Goal: Task Accomplishment & Management: Manage account settings

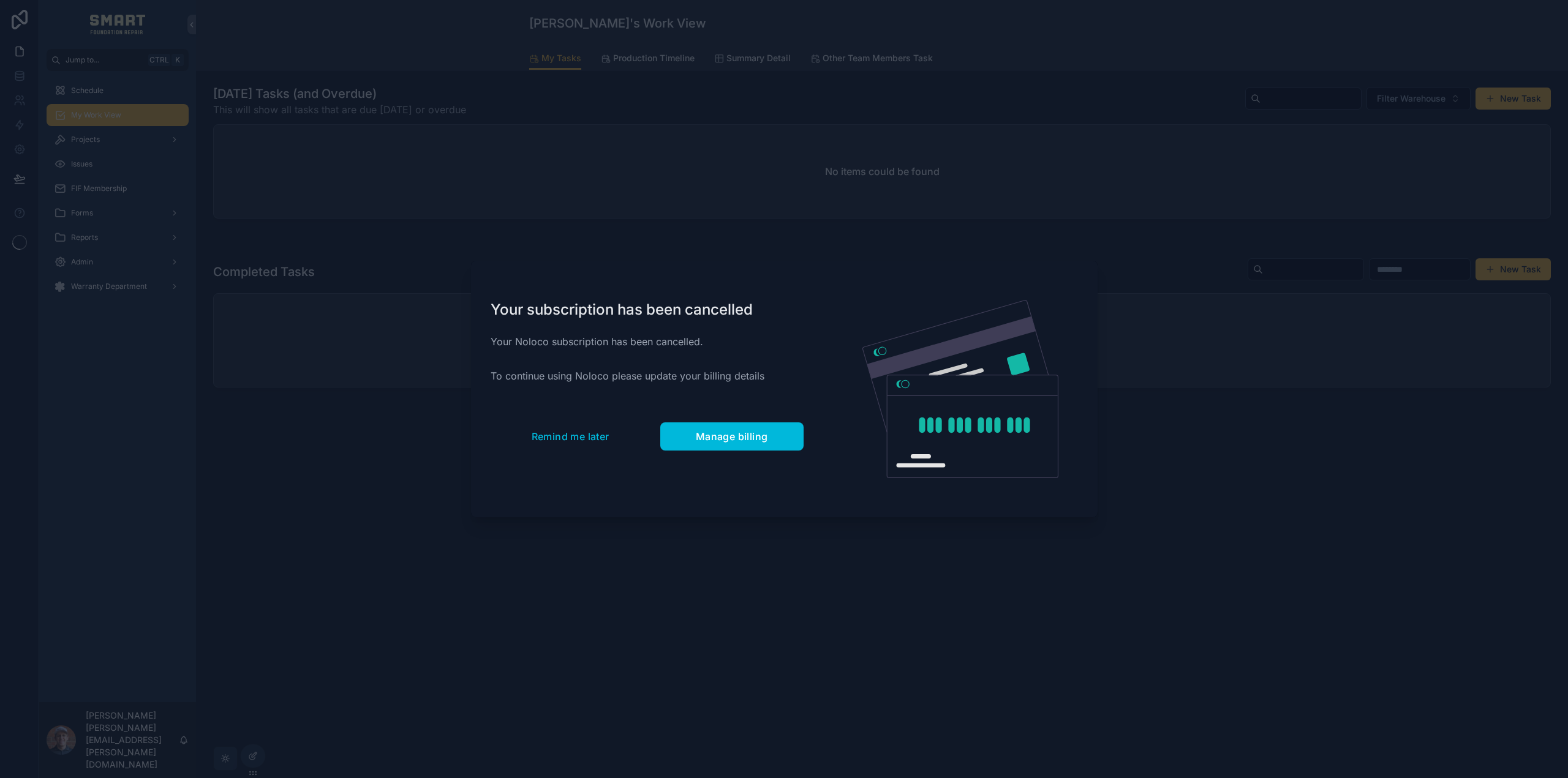
click at [582, 417] on div "Your subscription has been cancelled Your Noloco subscription has been cancelle…" at bounding box center [646, 389] width 352 height 257
click at [584, 431] on span "Remind me later" at bounding box center [570, 436] width 78 height 12
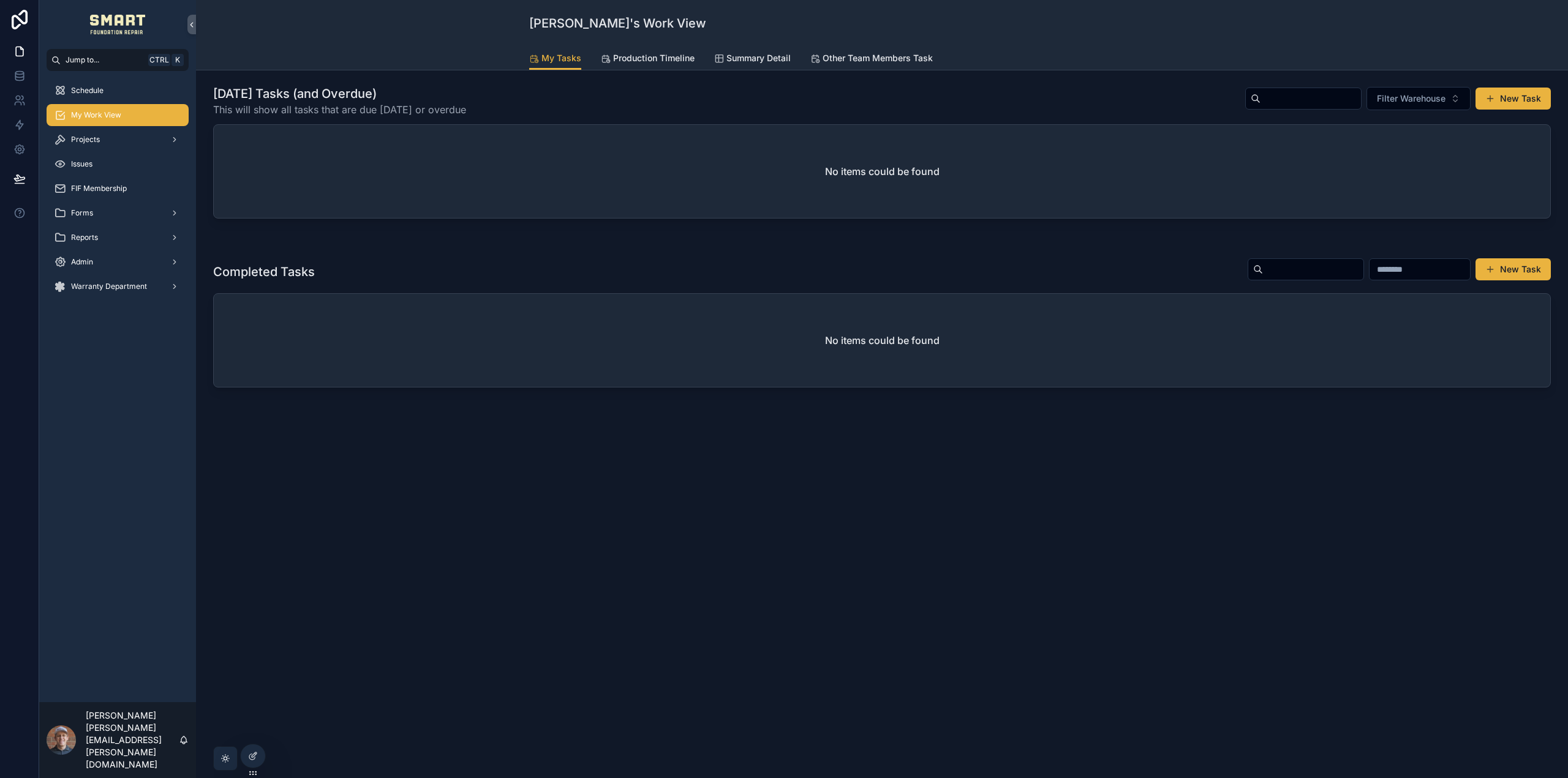
click at [100, 143] on div "Projects" at bounding box center [118, 140] width 128 height 20
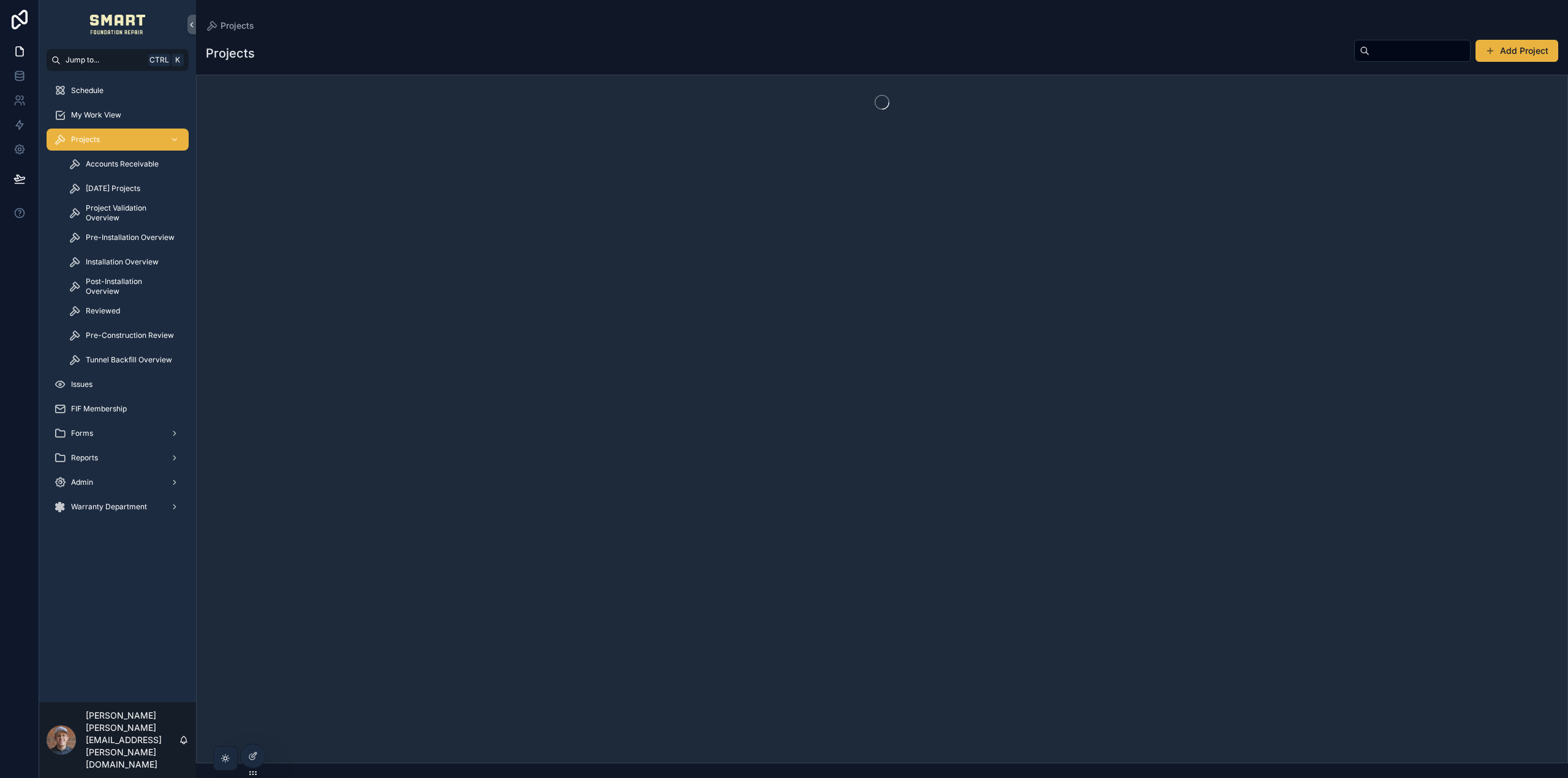
click at [1392, 50] on input "scrollable content" at bounding box center [1420, 51] width 100 height 17
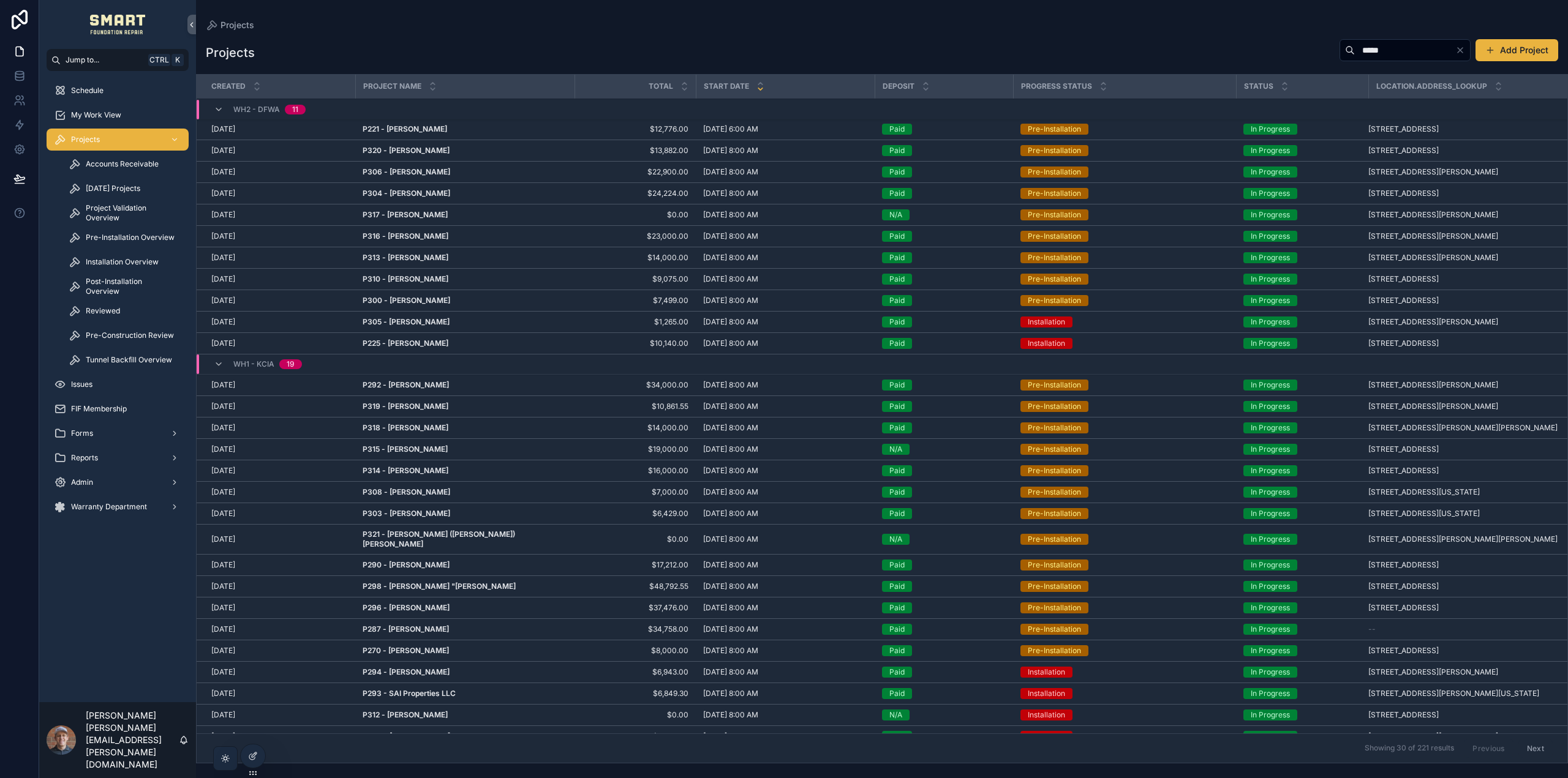
type input "*****"
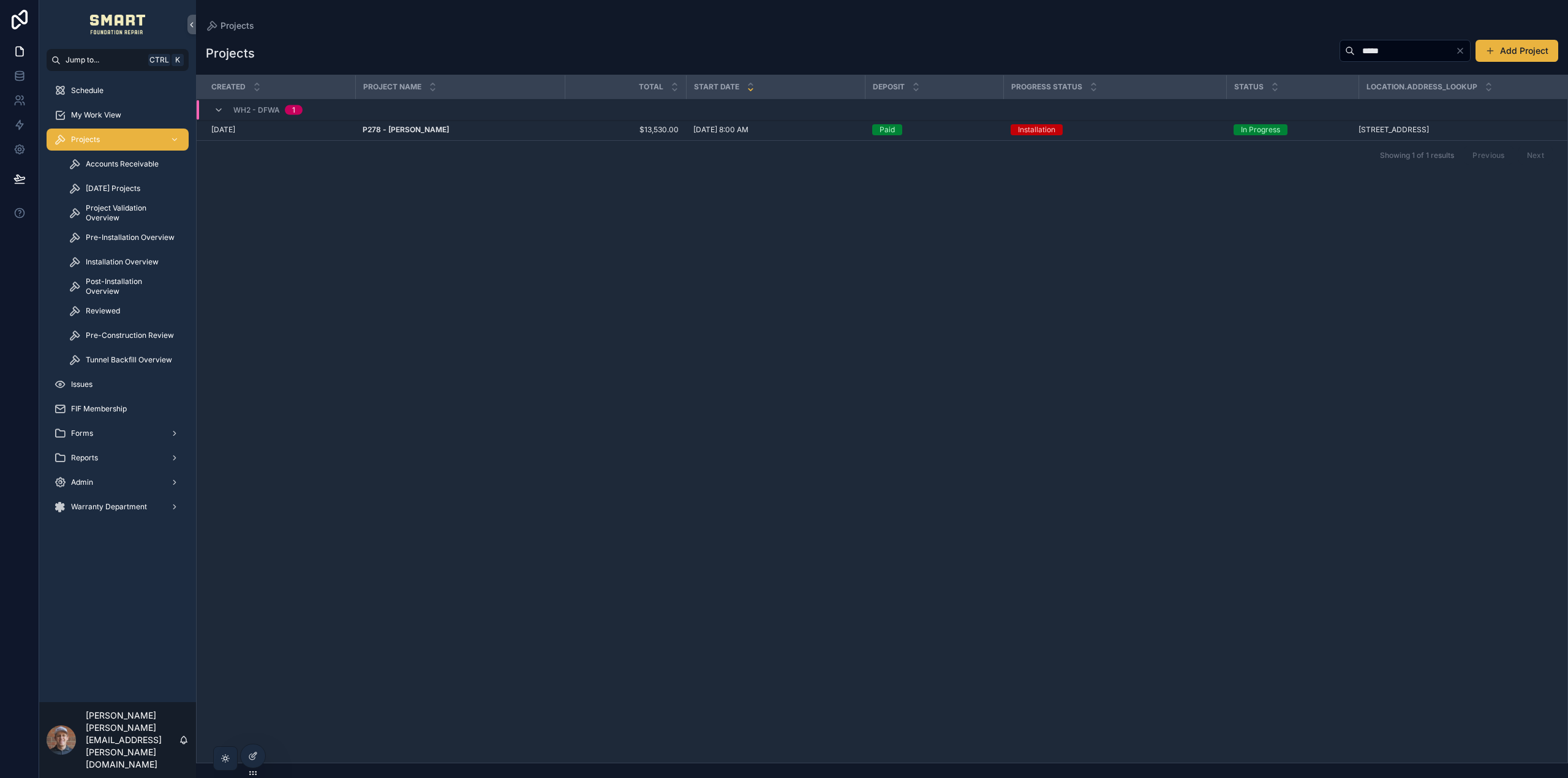
click at [397, 131] on strong "P278 - Shelly Moser" at bounding box center [406, 129] width 87 height 9
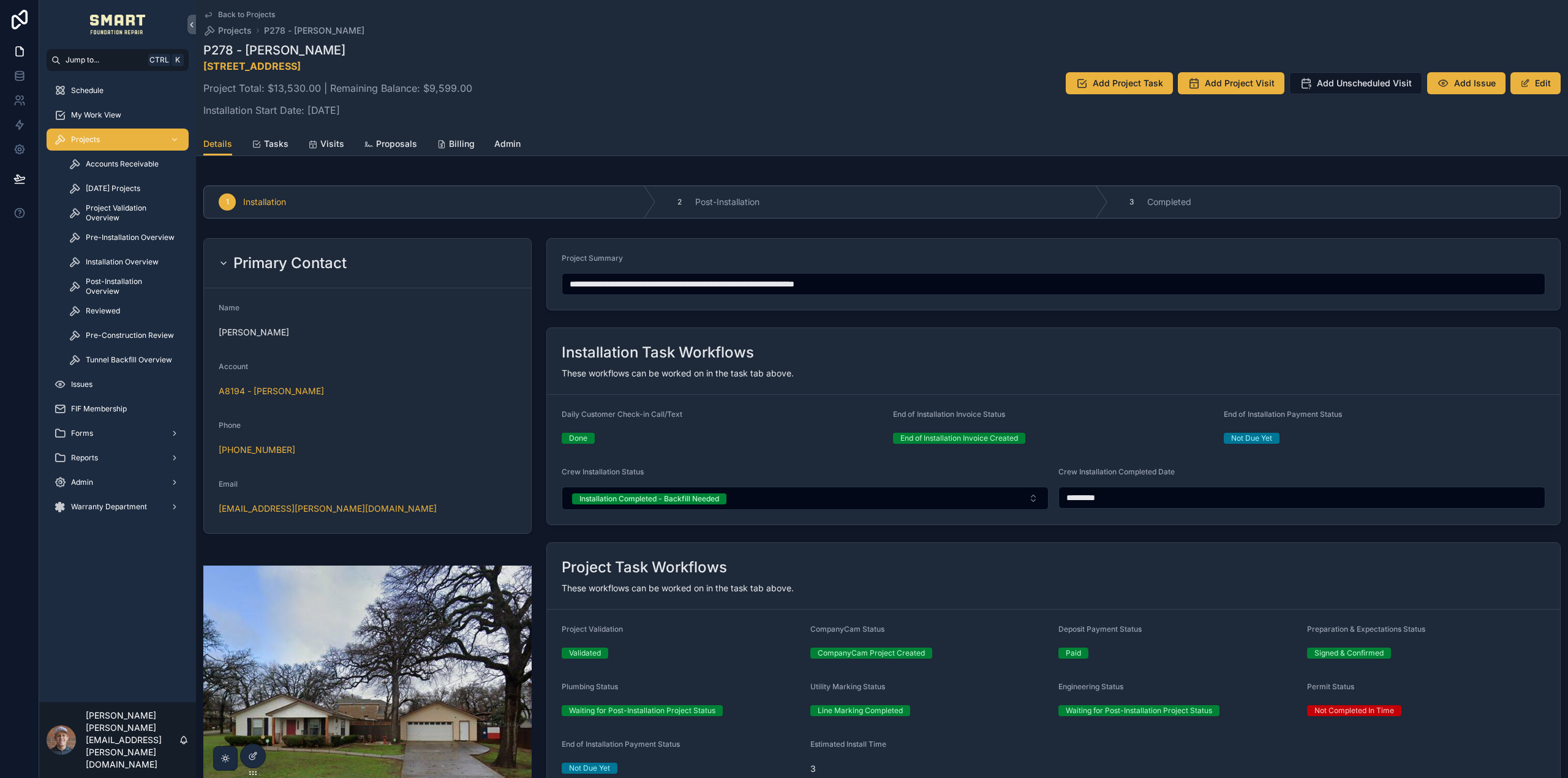
click at [277, 136] on link "Tasks" at bounding box center [270, 145] width 37 height 25
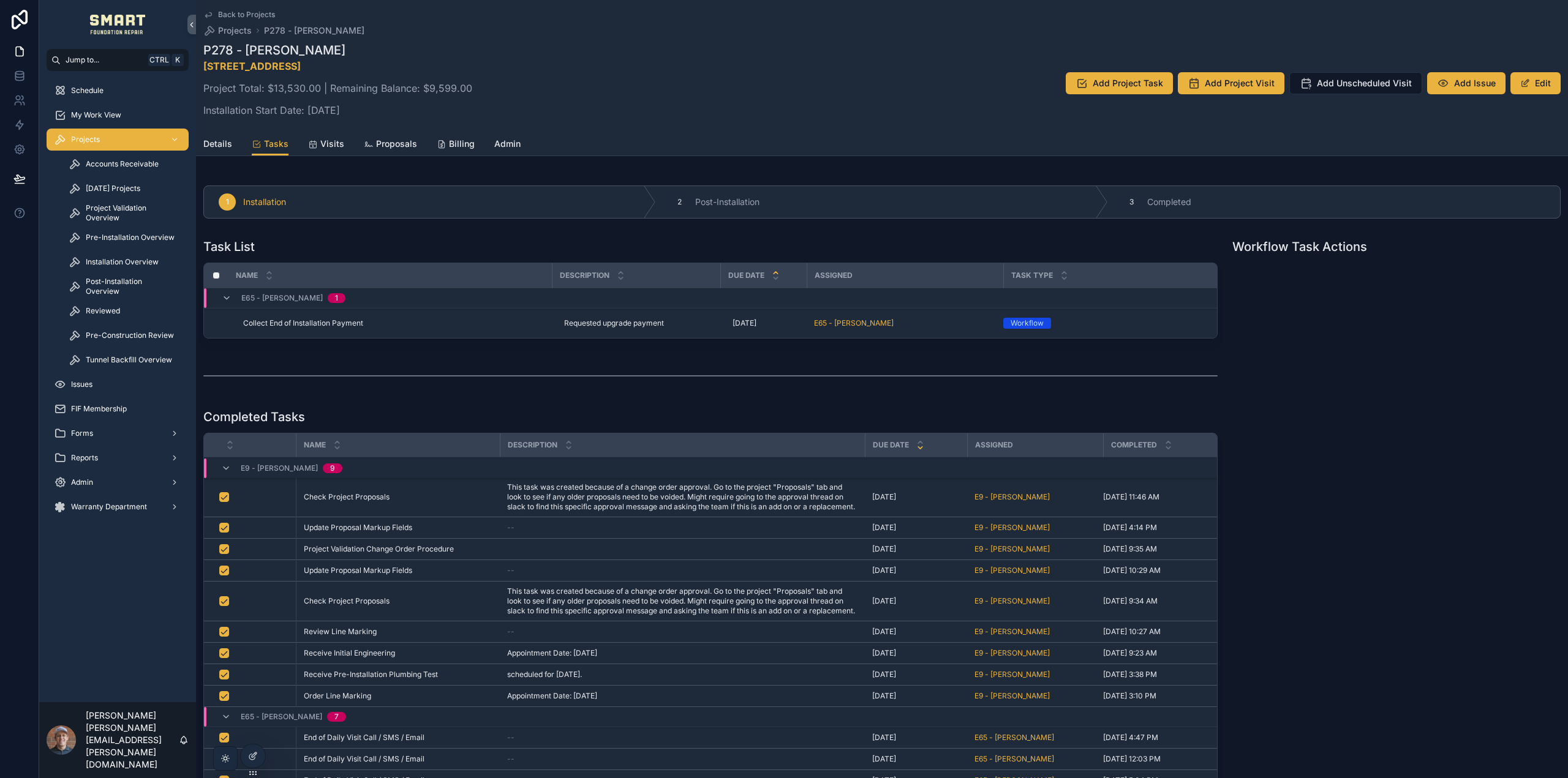
click at [449, 143] on span "Billing" at bounding box center [462, 143] width 26 height 12
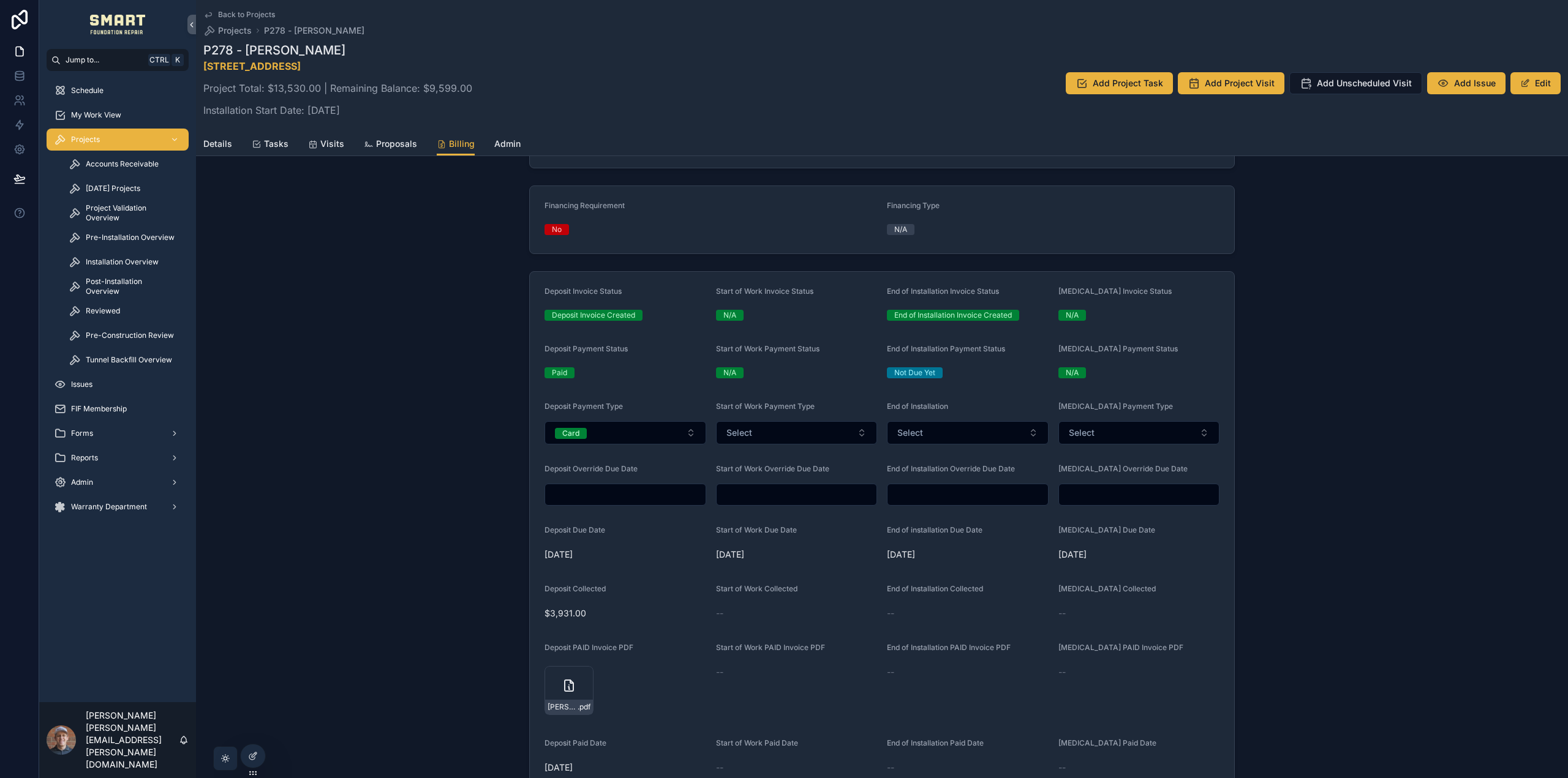
scroll to position [306, 0]
click at [1535, 80] on button "Edit" at bounding box center [1535, 83] width 50 height 22
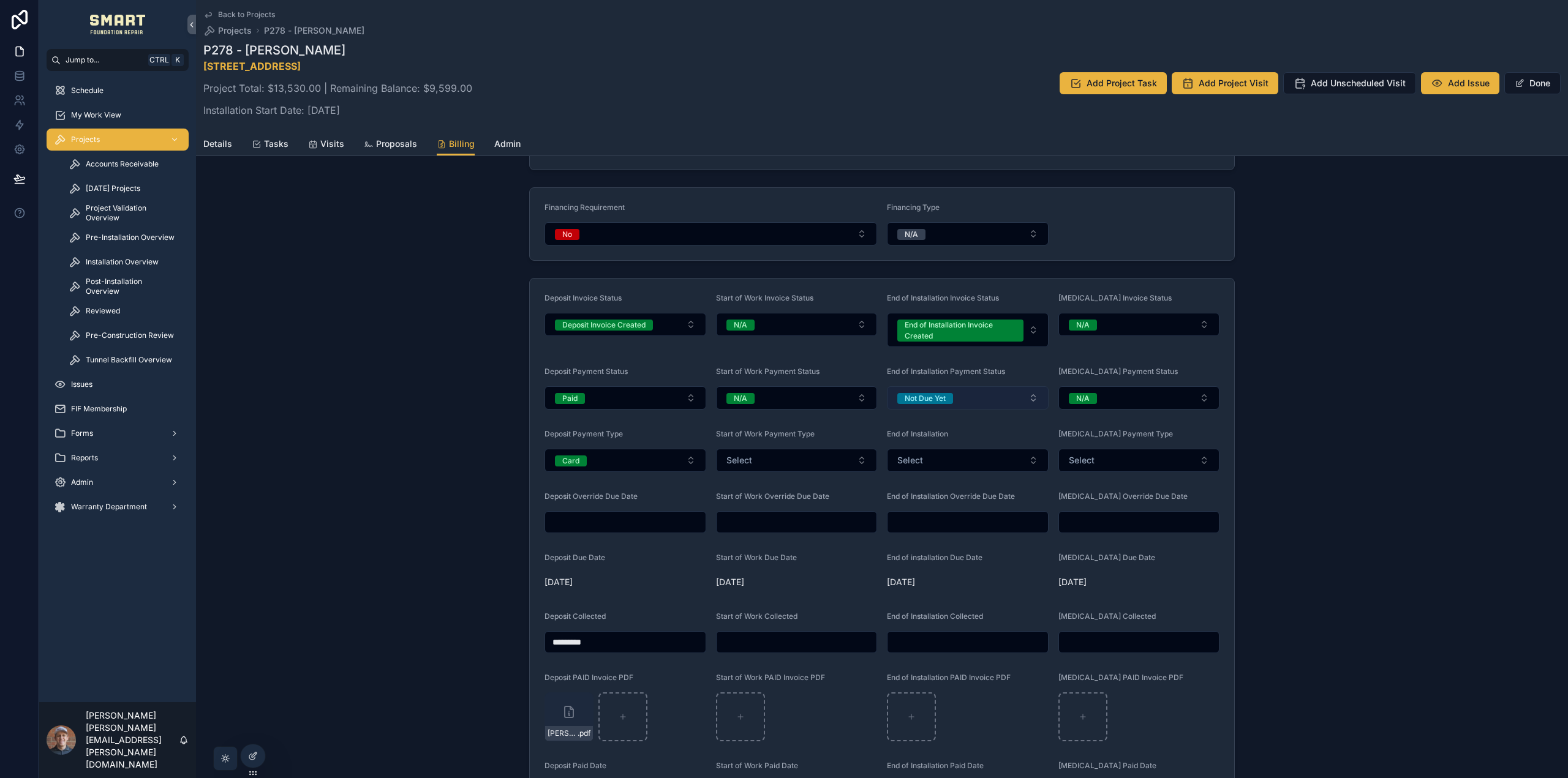
click at [945, 398] on span "Not Due Yet" at bounding box center [925, 398] width 56 height 11
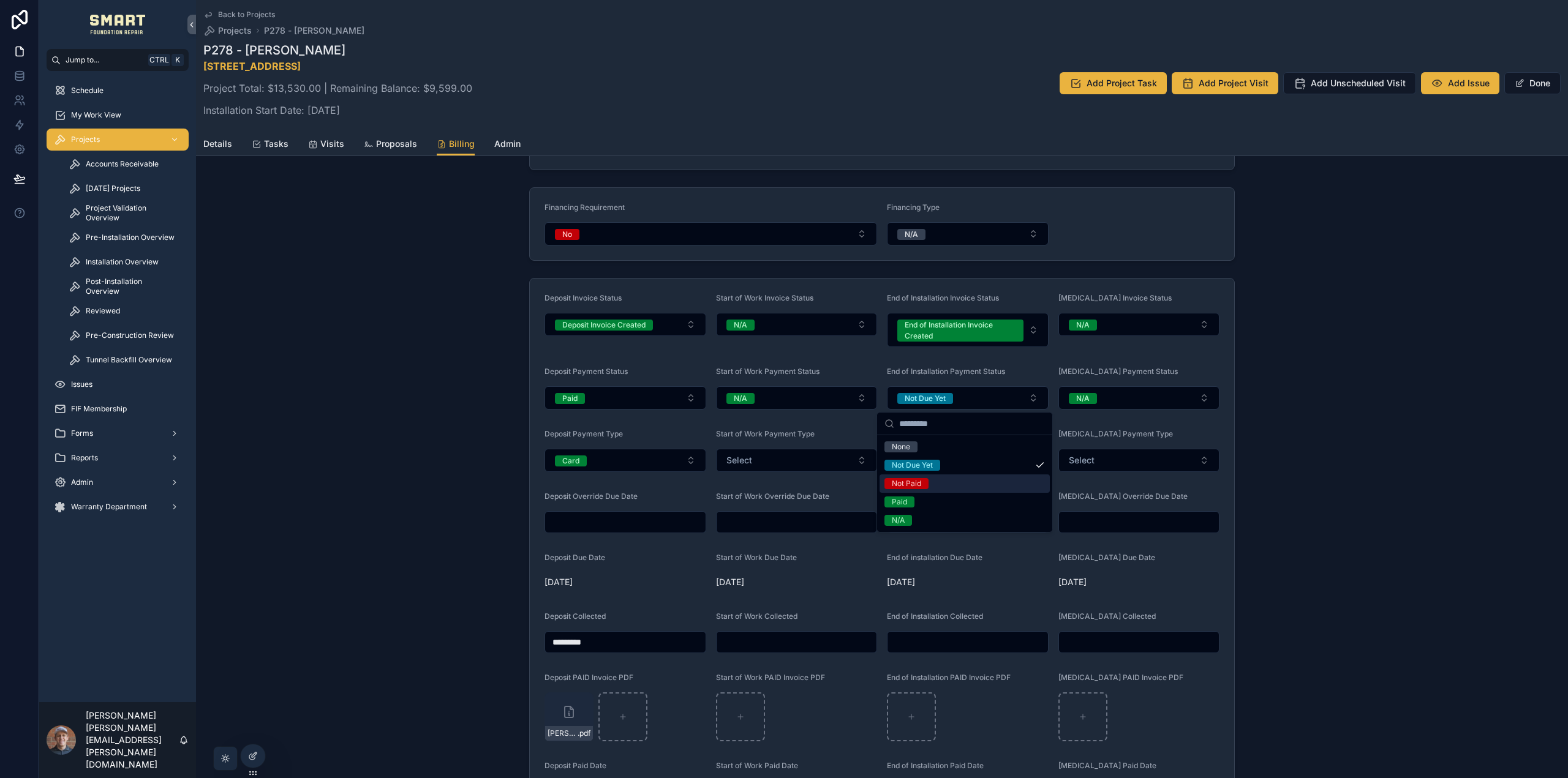
click at [925, 481] on span "Not Paid" at bounding box center [907, 483] width 44 height 11
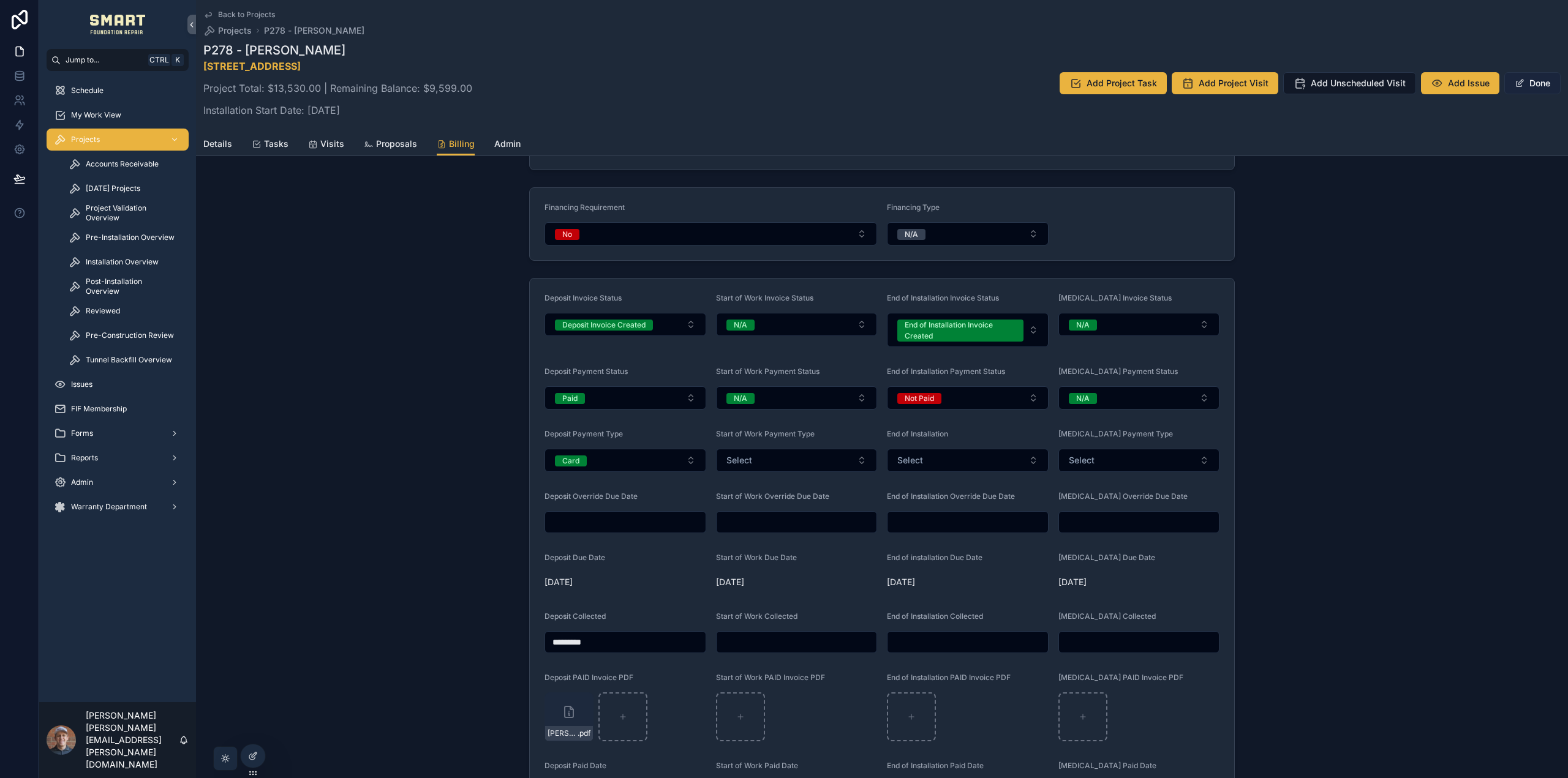
click at [1523, 83] on button "Done" at bounding box center [1532, 83] width 56 height 22
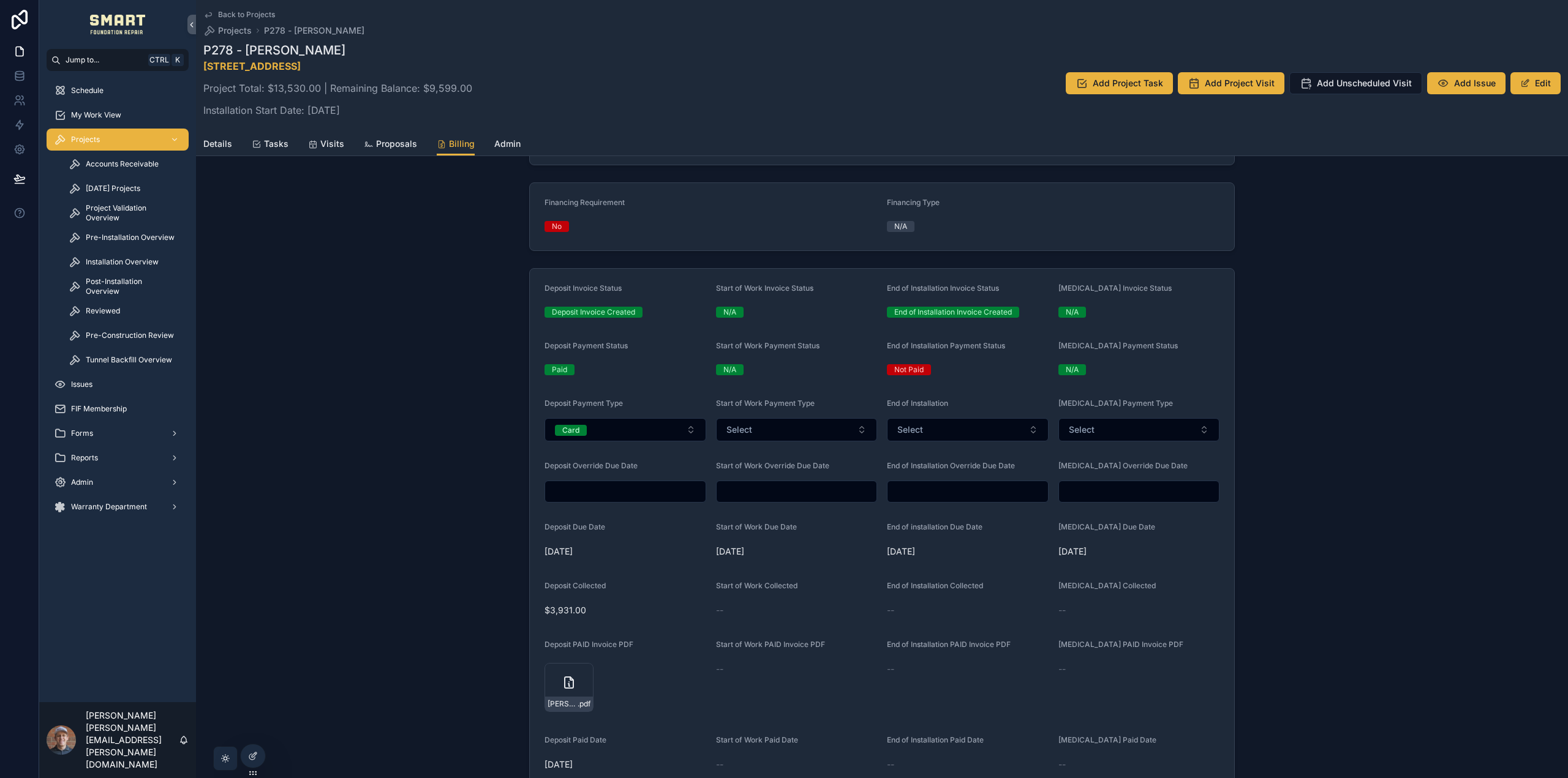
click at [284, 146] on span "Tasks" at bounding box center [276, 143] width 25 height 12
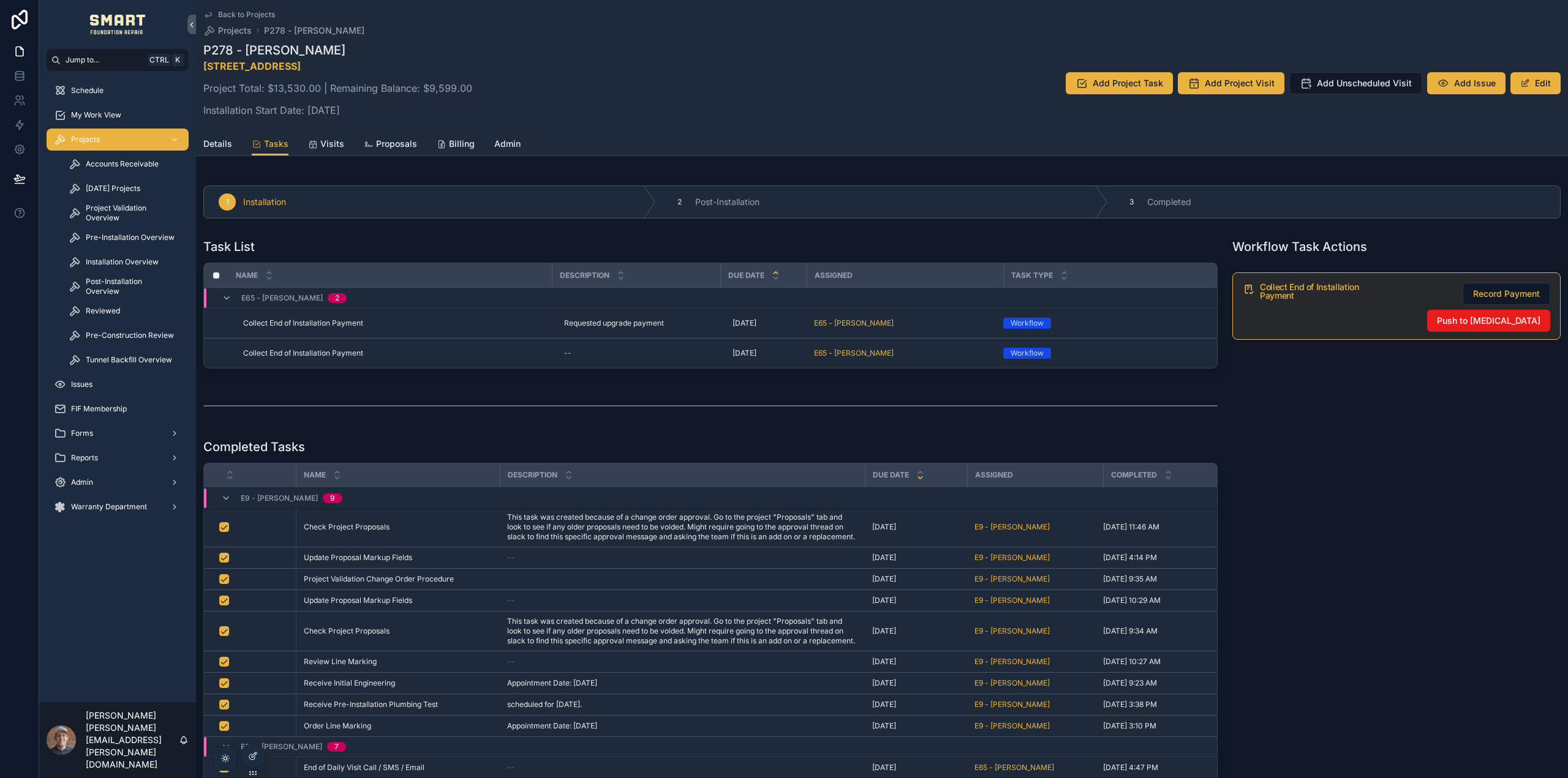
click at [320, 143] on span "Visits" at bounding box center [332, 143] width 24 height 12
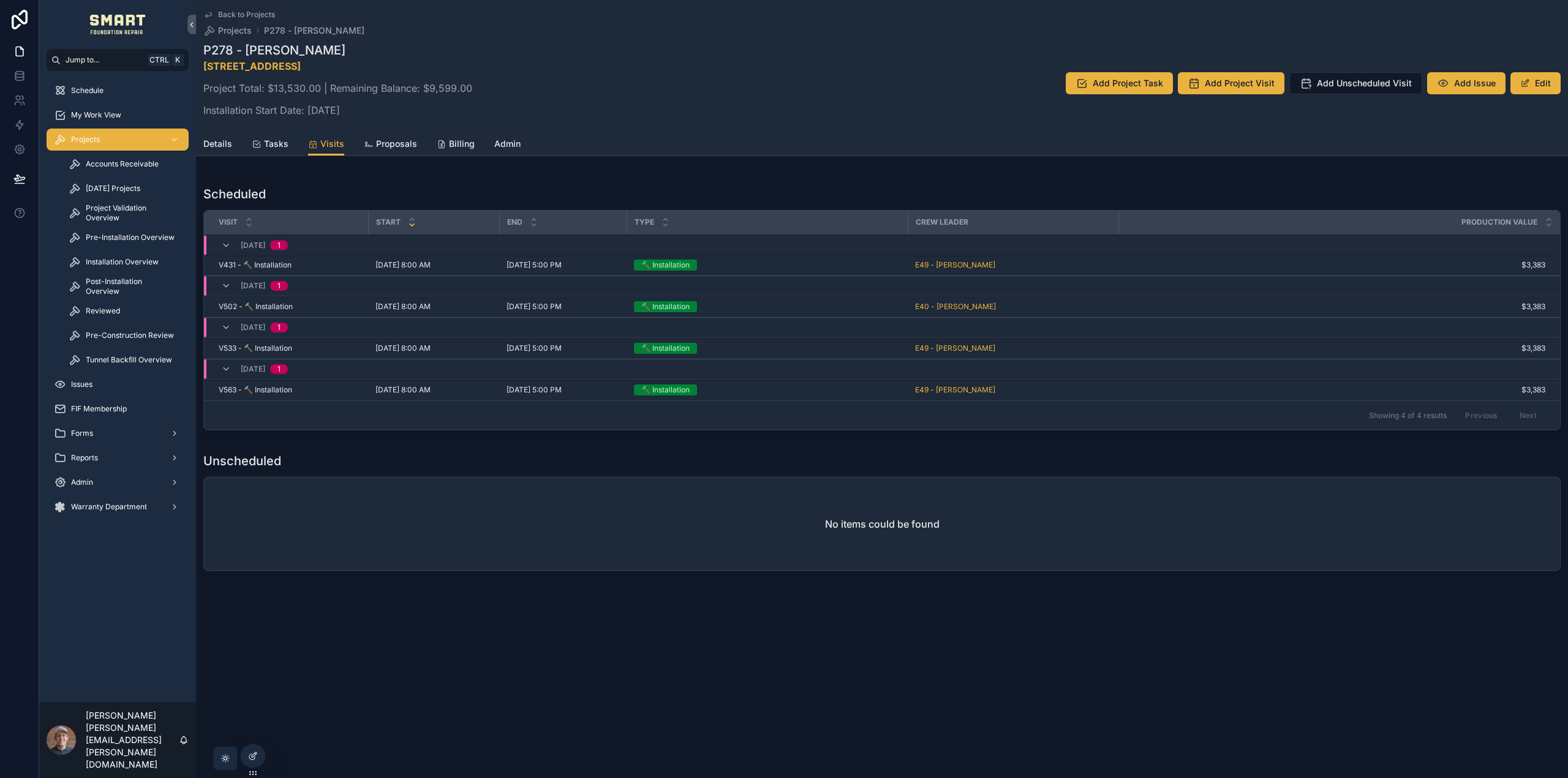
click at [264, 142] on span "Tasks" at bounding box center [276, 143] width 25 height 12
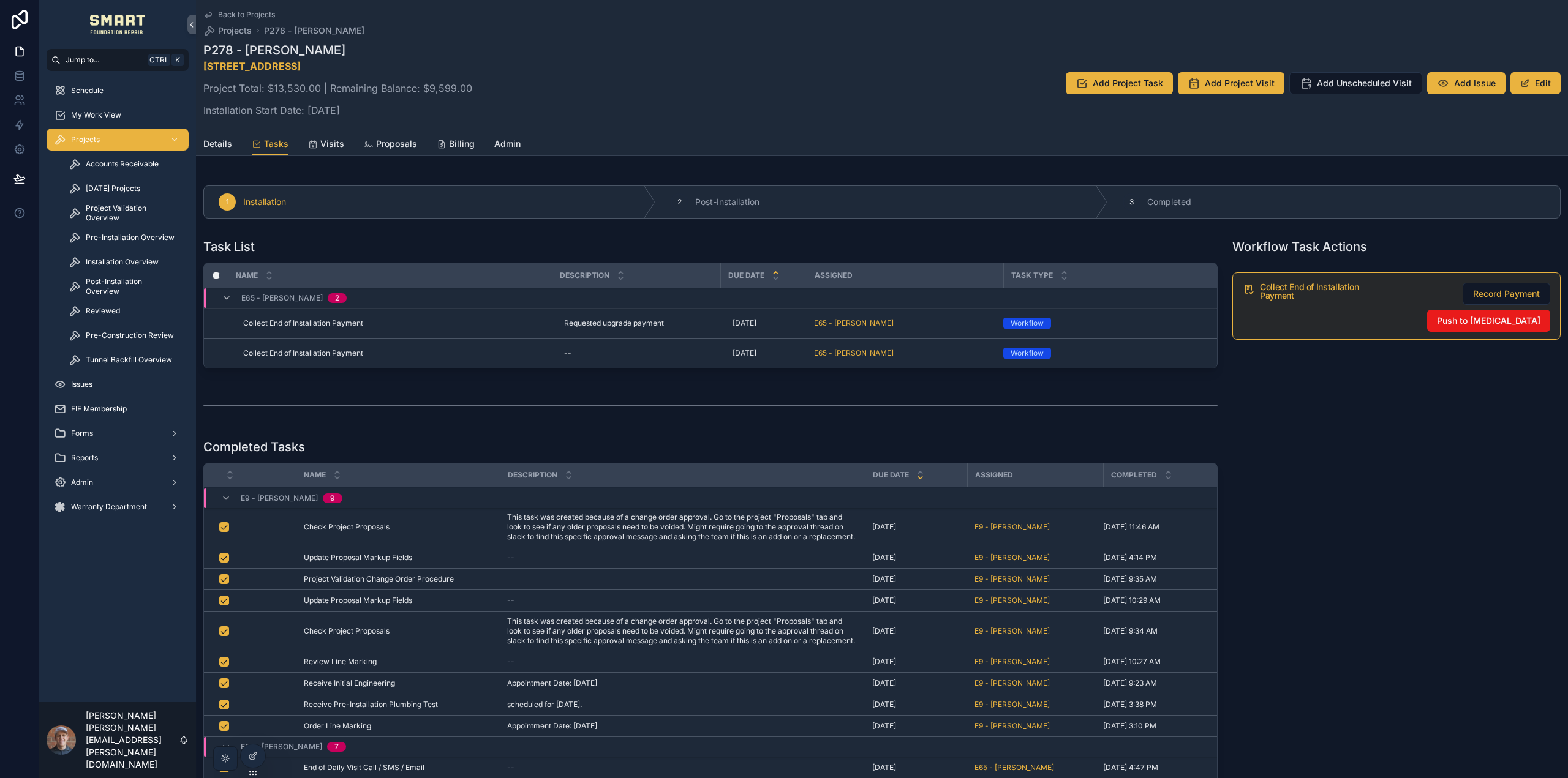
click at [310, 140] on icon "scrollable content" at bounding box center [313, 145] width 10 height 10
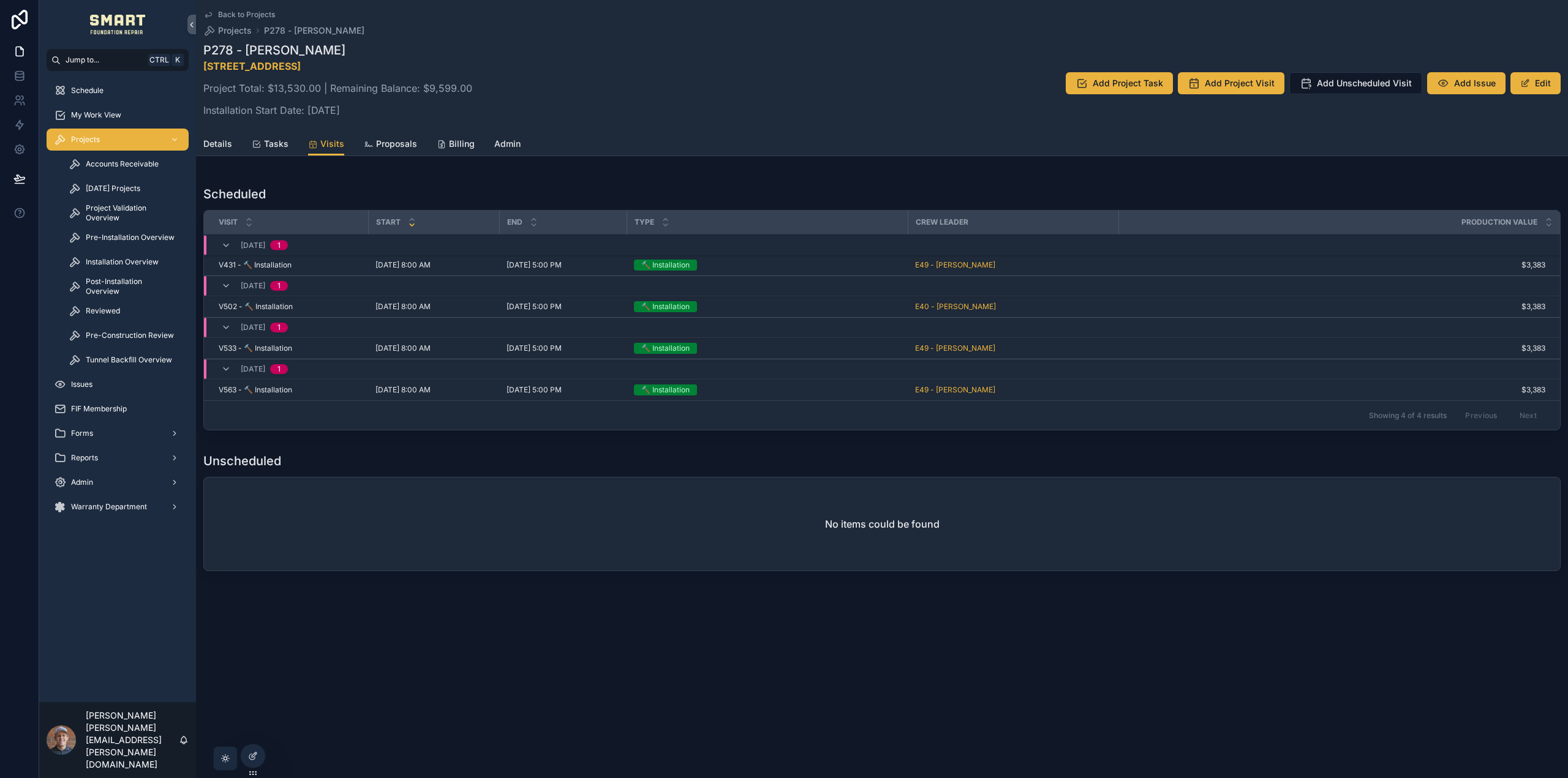
click at [279, 141] on span "Tasks" at bounding box center [276, 143] width 25 height 12
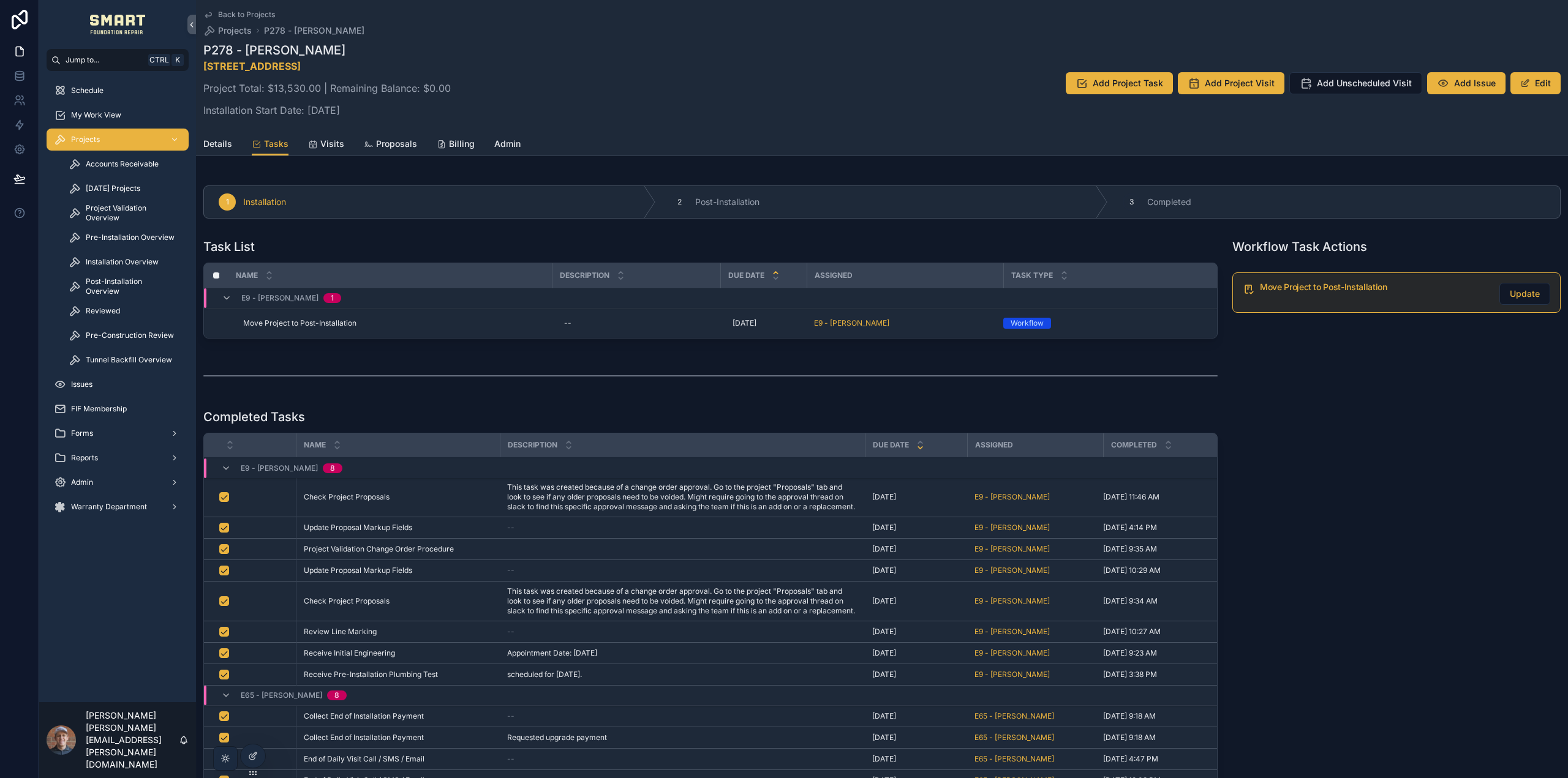
click at [442, 143] on icon "scrollable content" at bounding box center [442, 145] width 10 height 10
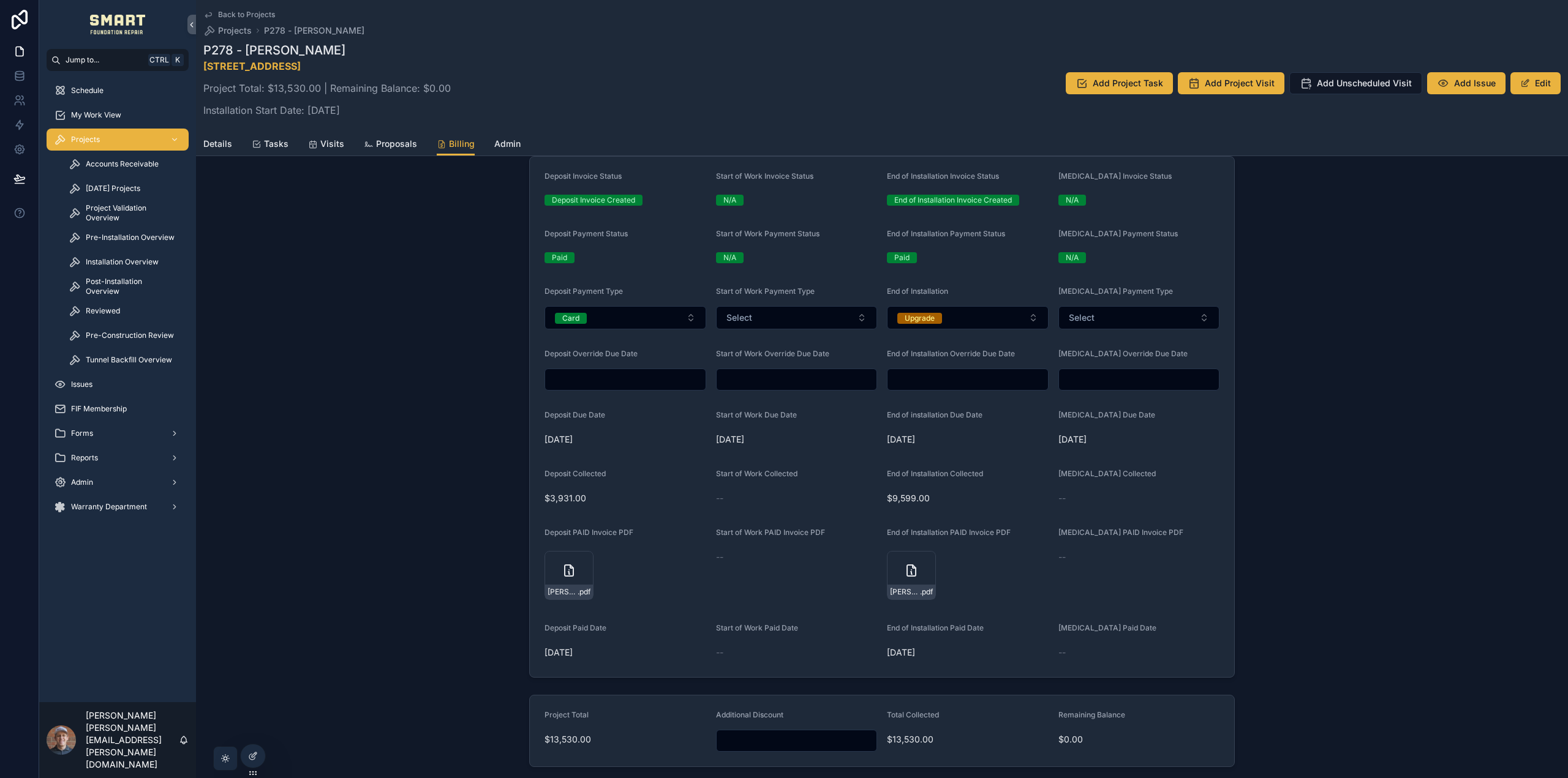
scroll to position [429, 0]
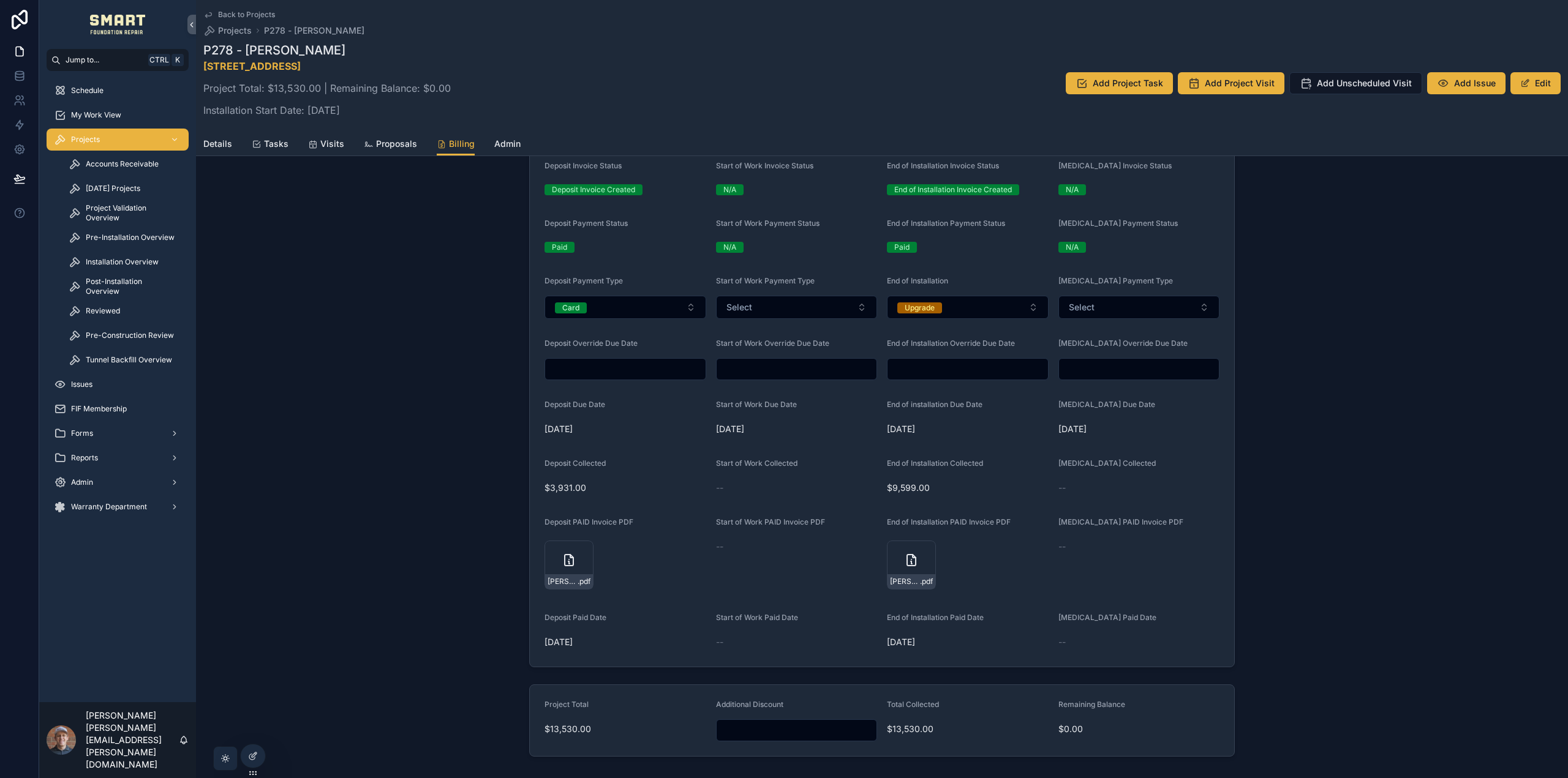
click at [220, 139] on span "Details" at bounding box center [218, 143] width 29 height 12
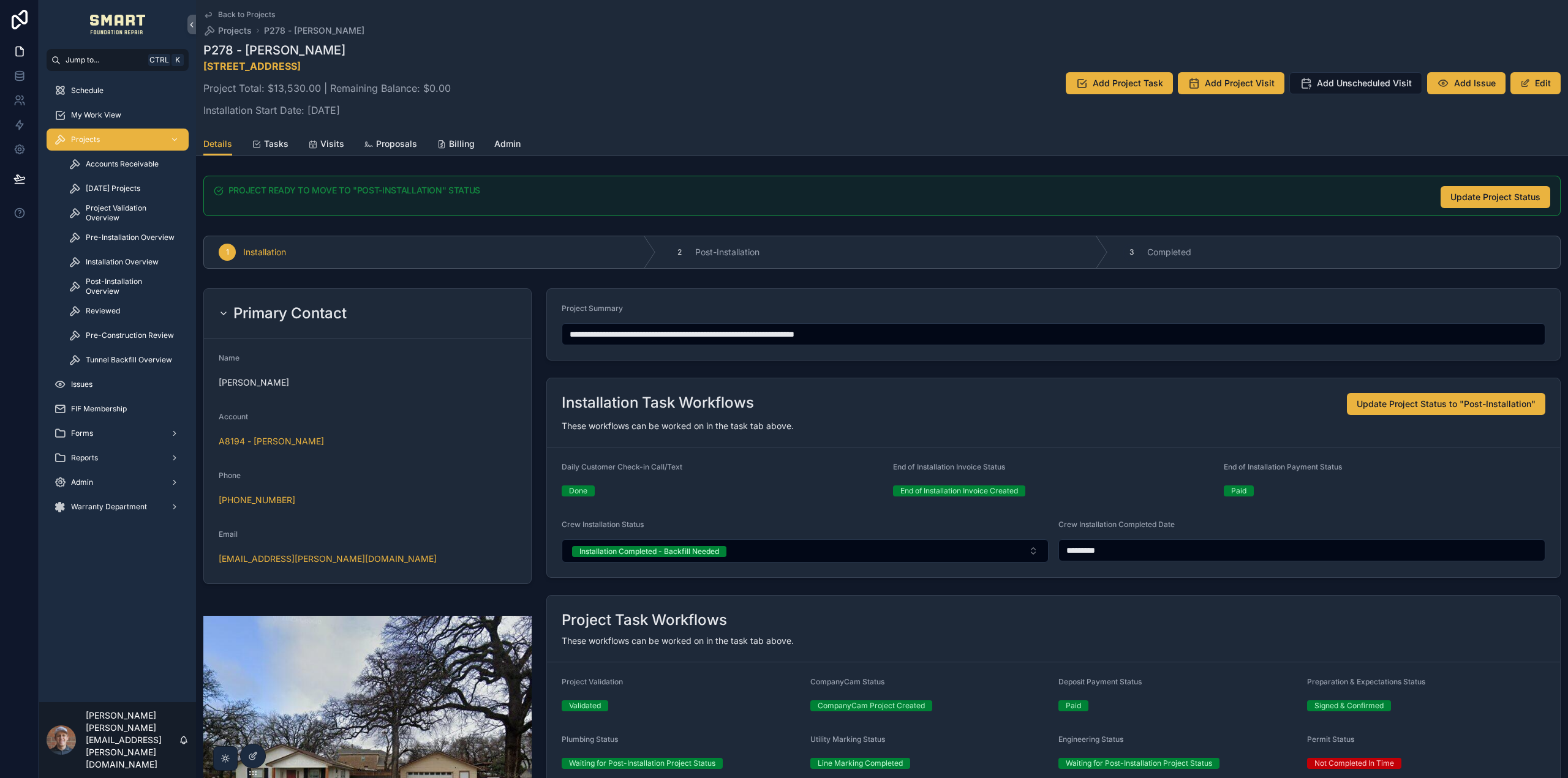
click at [382, 145] on span "Proposals" at bounding box center [396, 143] width 41 height 12
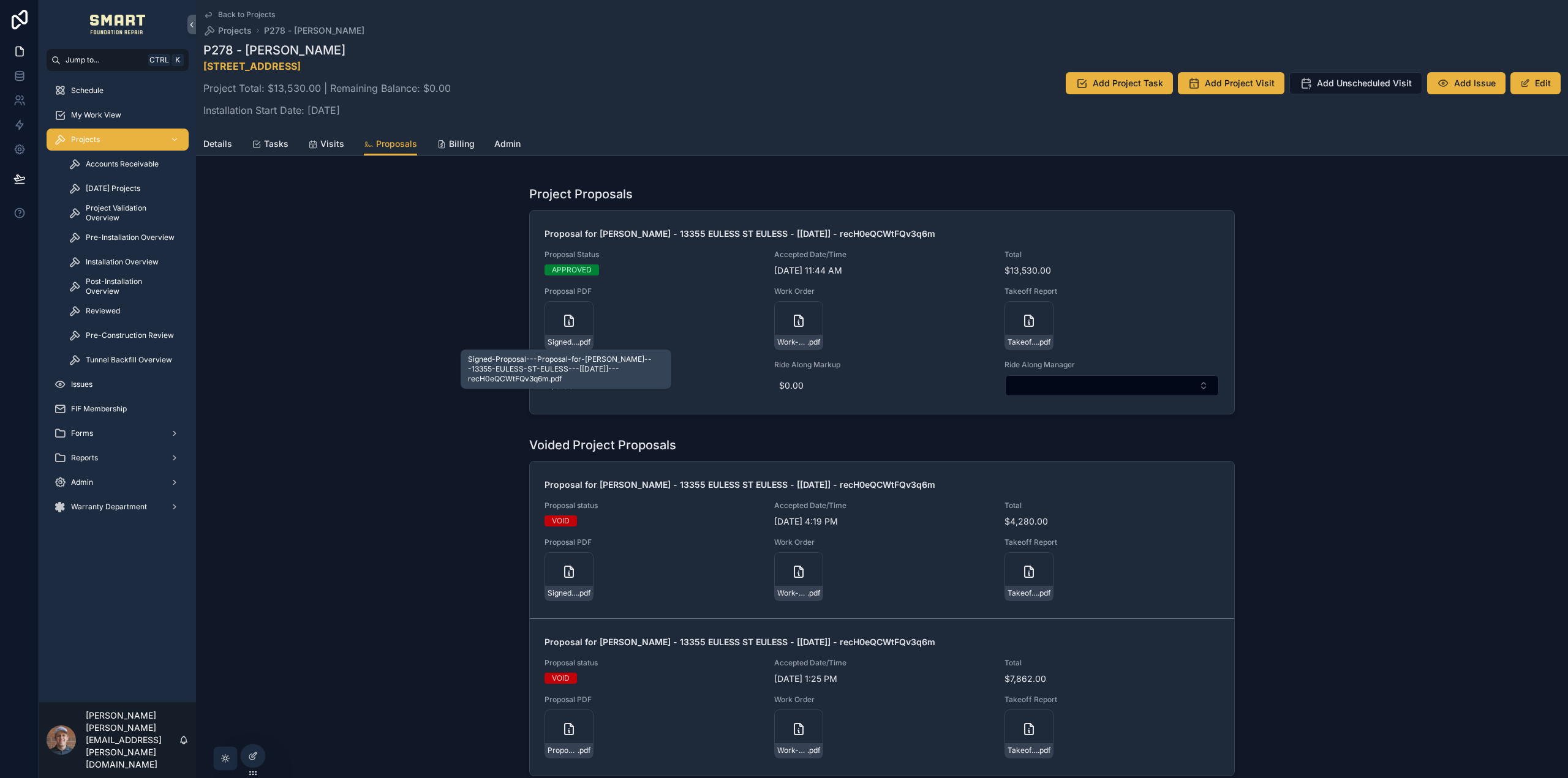
click at [116, 210] on span "Project Validation Overview" at bounding box center [131, 213] width 90 height 20
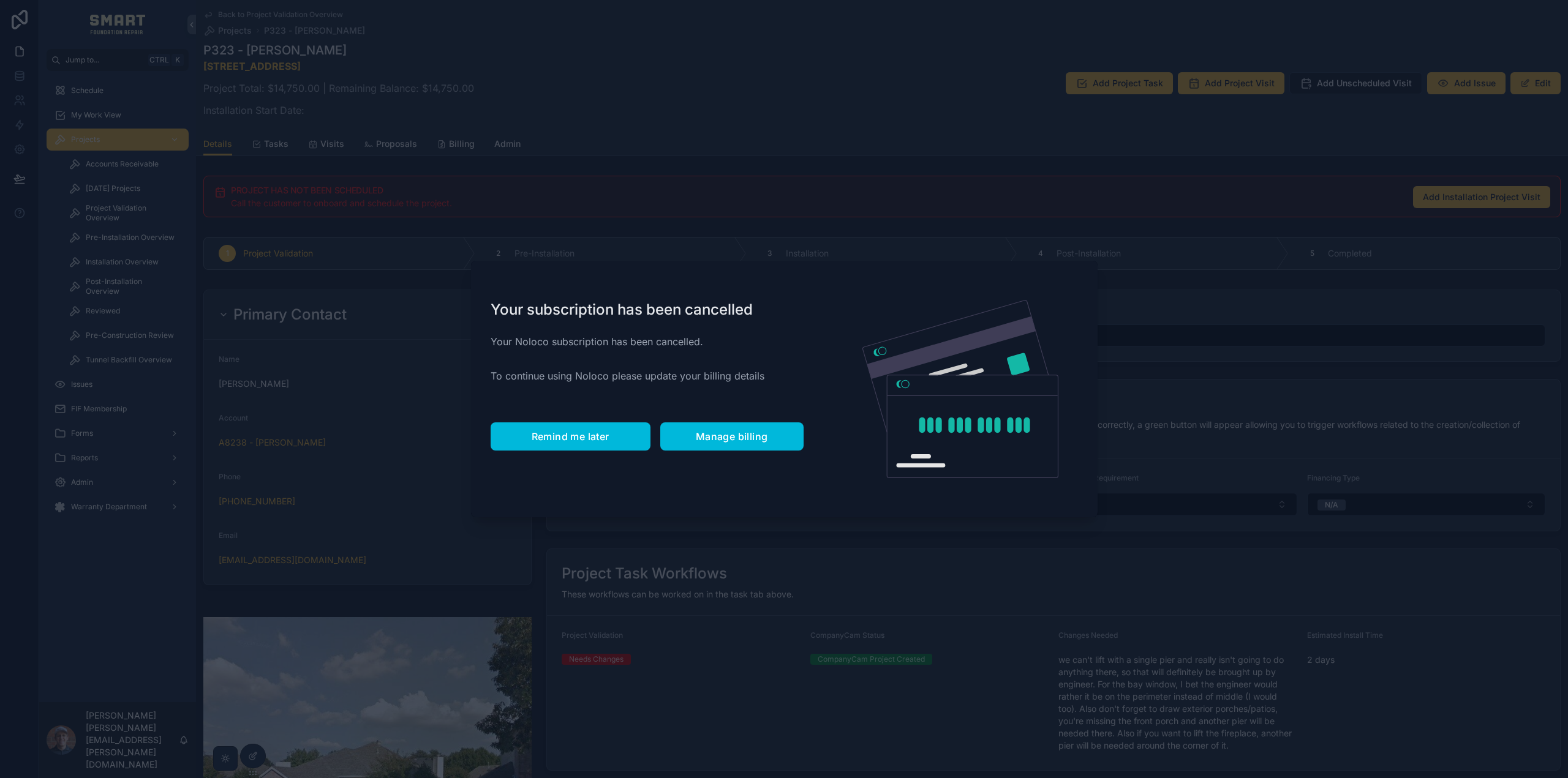
click at [577, 434] on span "Remind me later" at bounding box center [570, 436] width 78 height 12
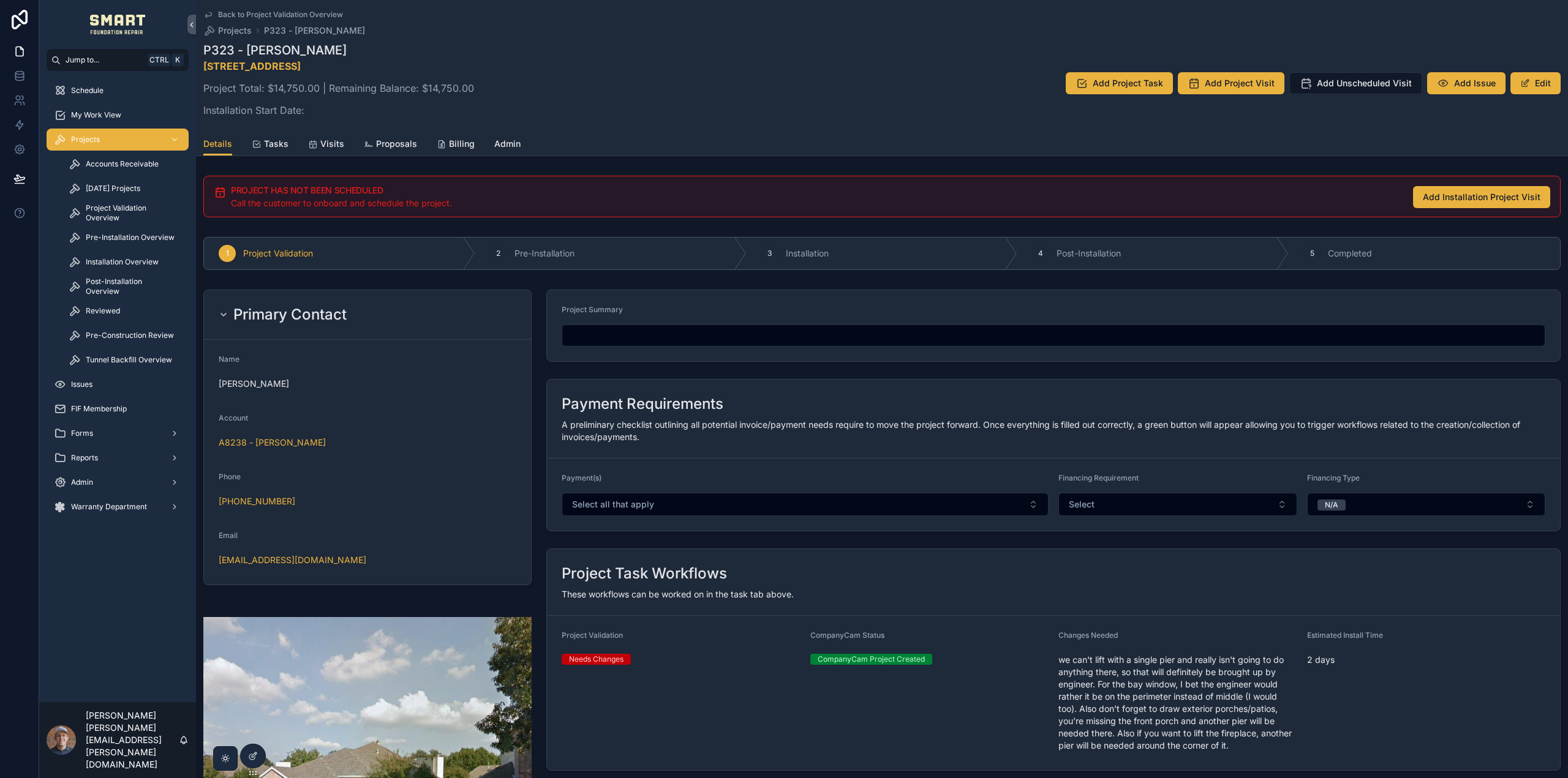
click at [402, 146] on span "Proposals" at bounding box center [396, 143] width 41 height 12
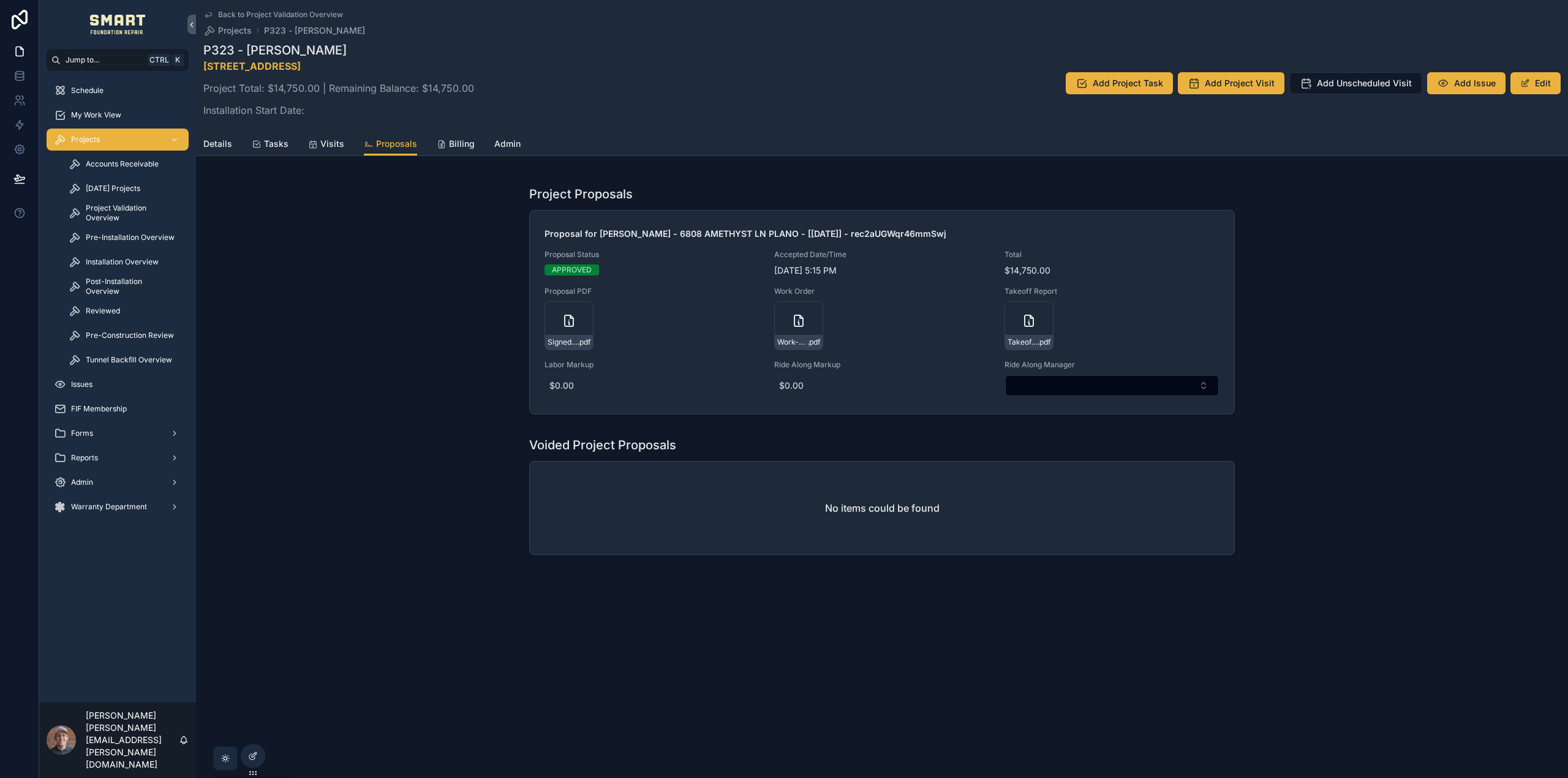
click at [239, 150] on div "Details Tasks Visits Proposals Billing Admin" at bounding box center [882, 143] width 1357 height 23
click at [224, 148] on span "Details" at bounding box center [218, 143] width 29 height 12
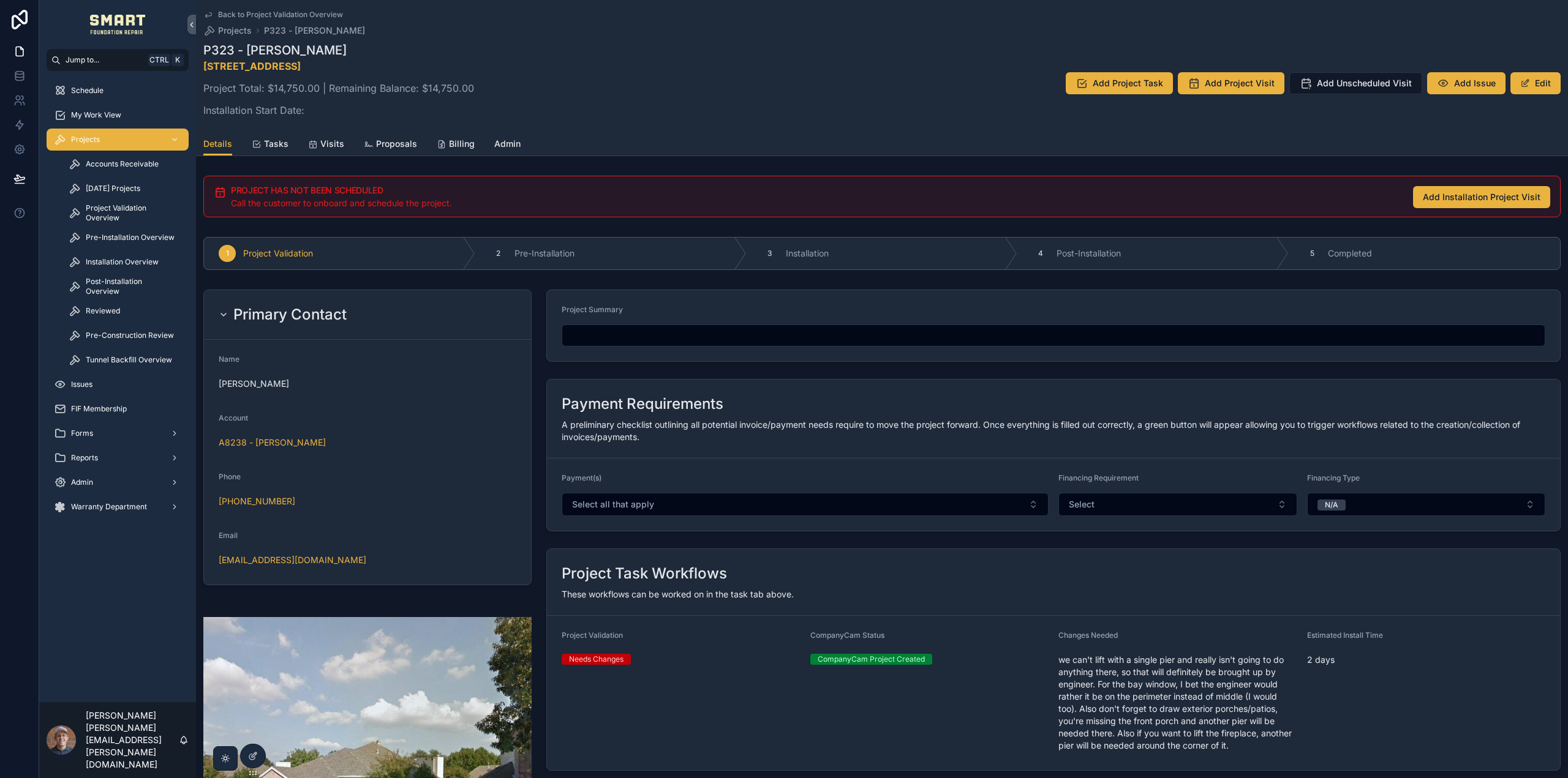
click at [376, 145] on span "Proposals" at bounding box center [396, 143] width 41 height 12
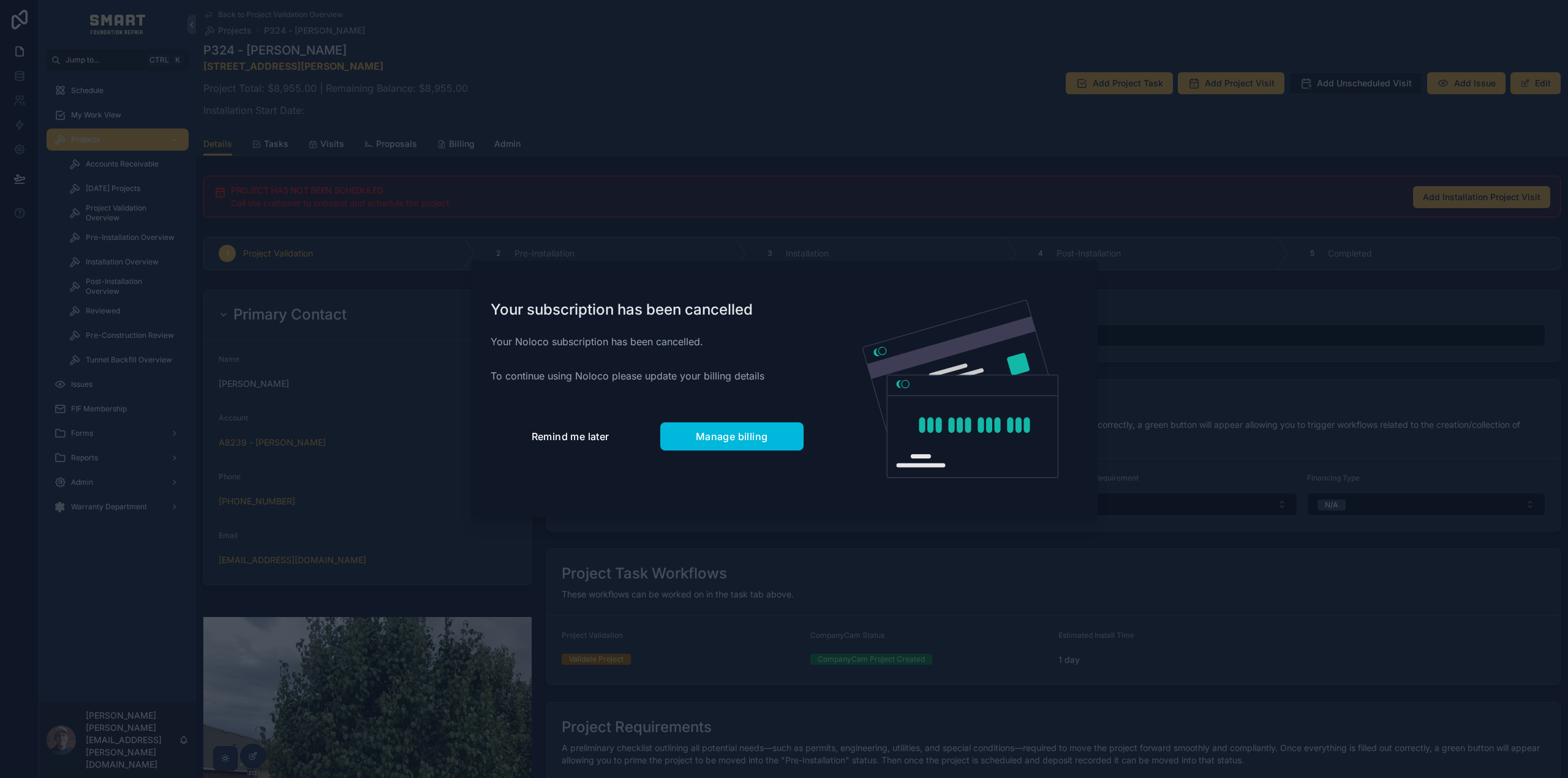
click at [575, 438] on span "Remind me later" at bounding box center [570, 436] width 78 height 12
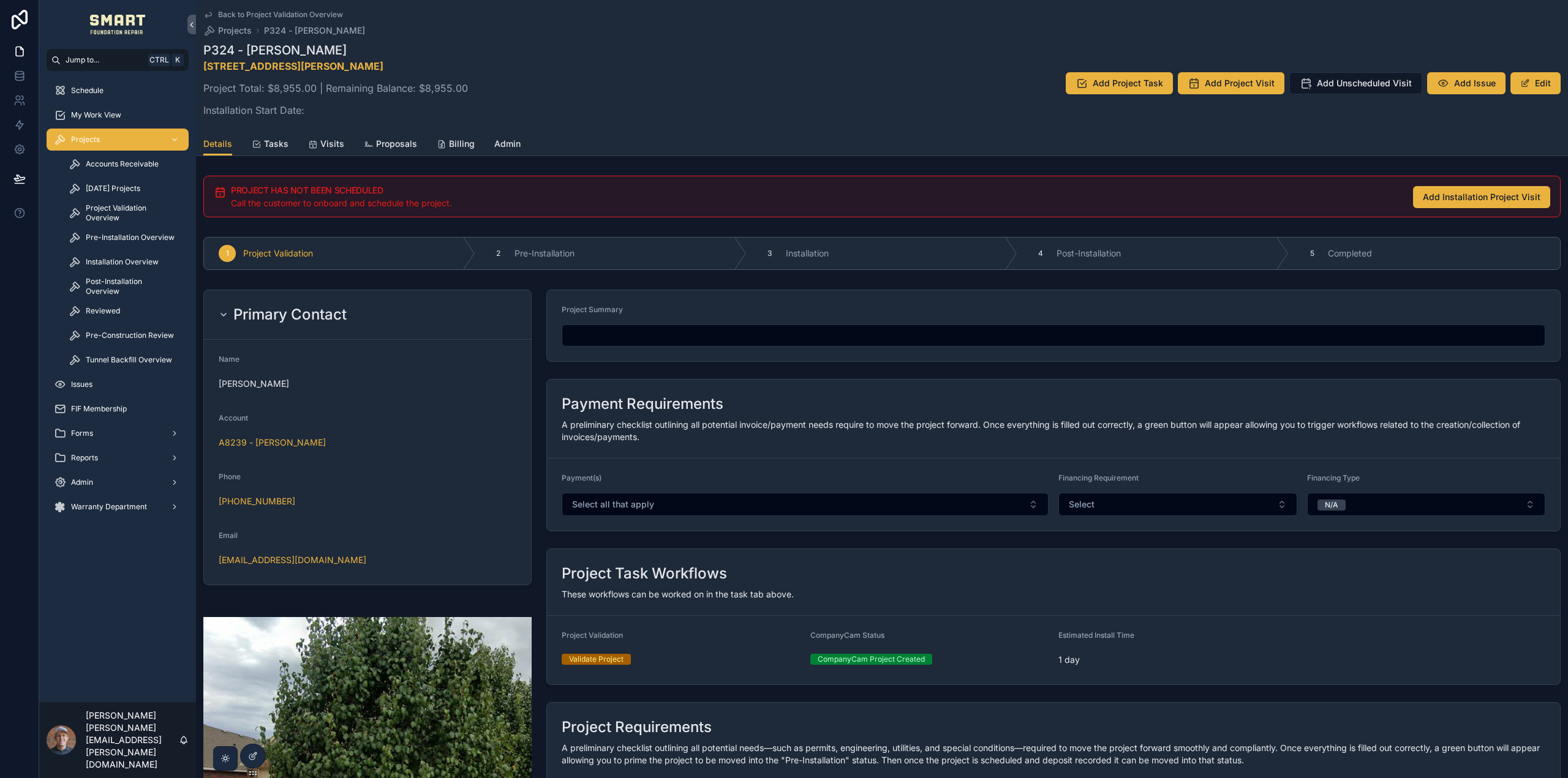
click at [392, 142] on span "Proposals" at bounding box center [396, 143] width 41 height 12
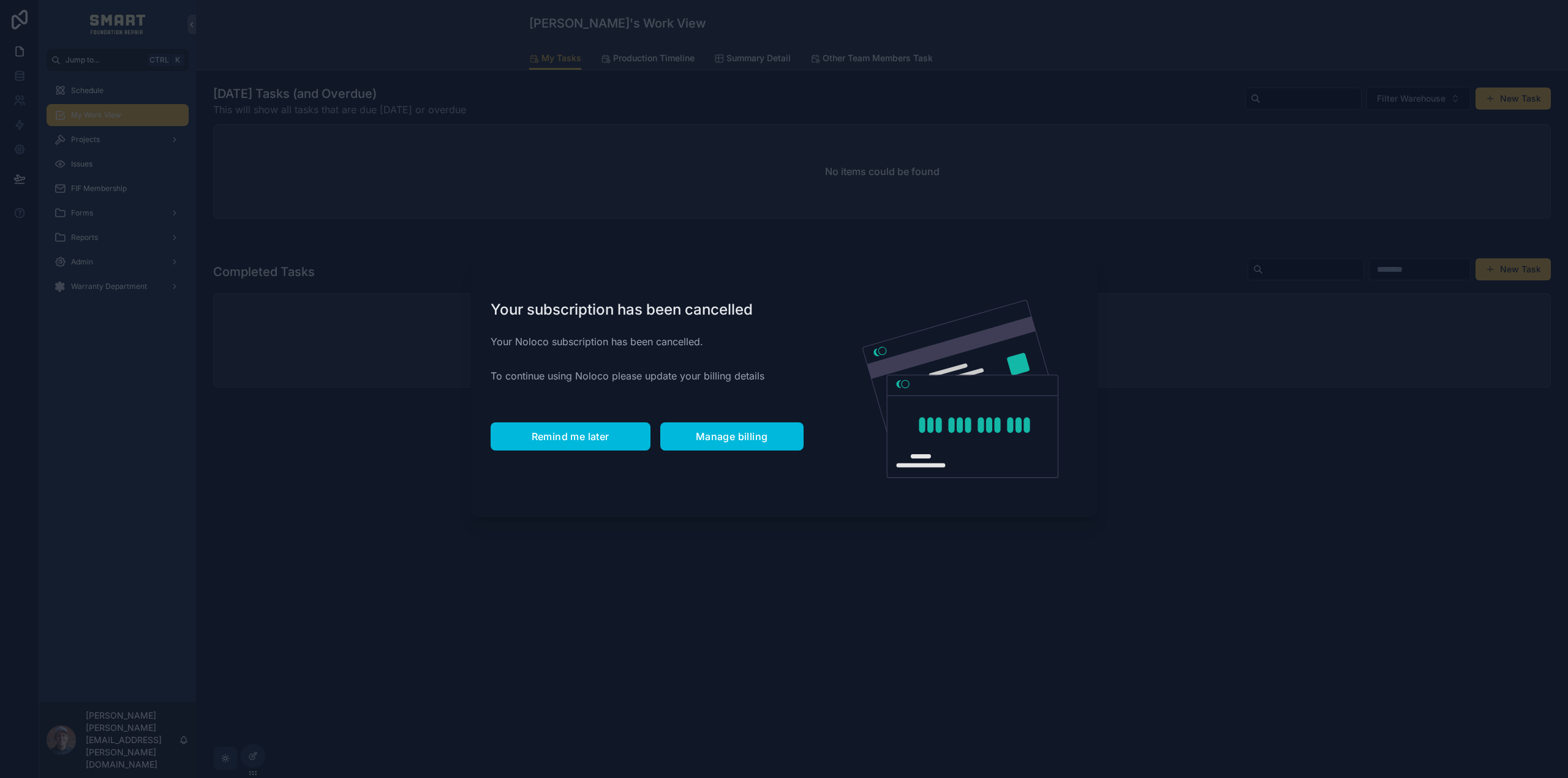
click at [583, 431] on button "Remind me later" at bounding box center [570, 436] width 160 height 28
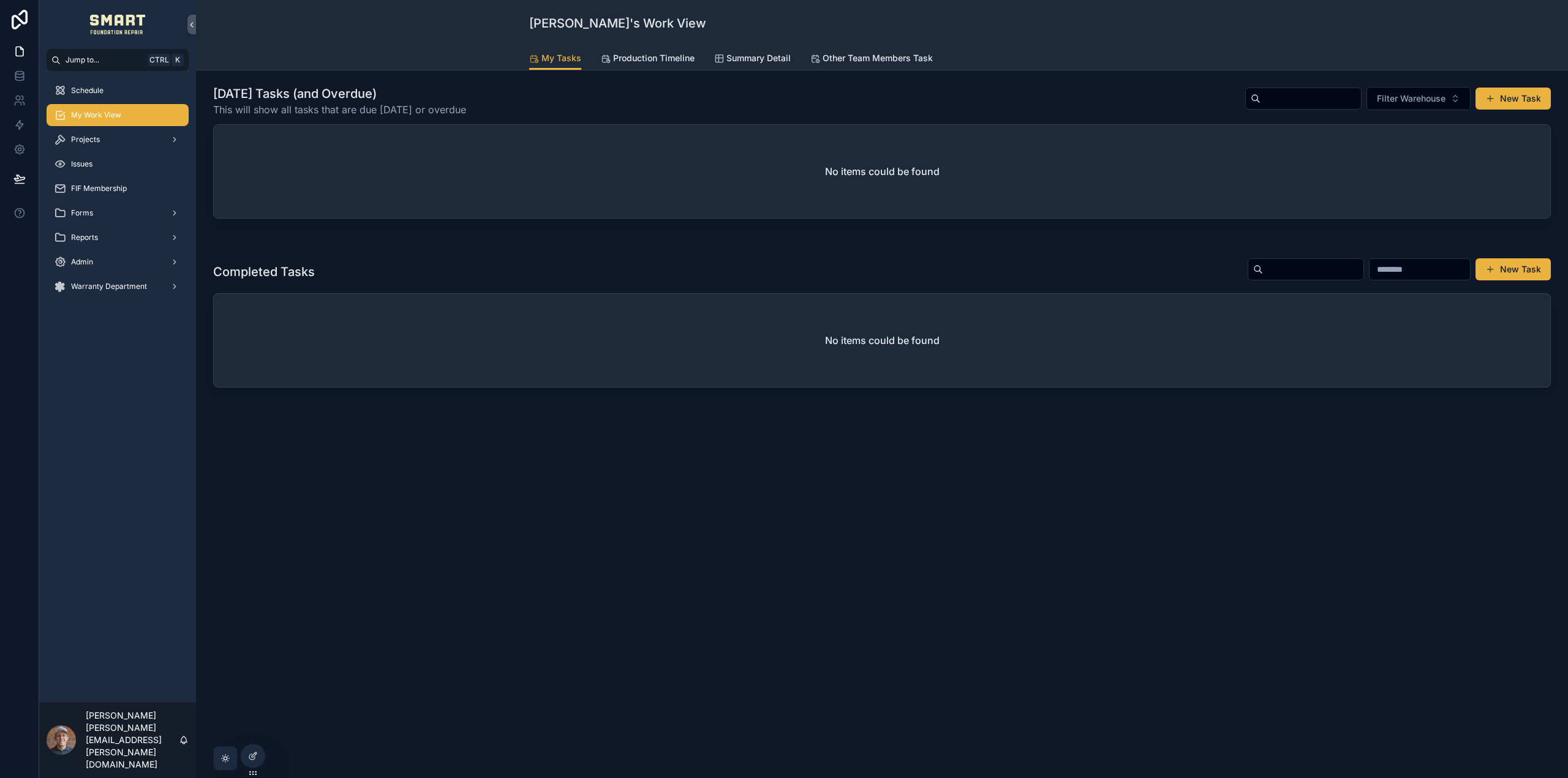
click at [149, 289] on div "Warranty Department" at bounding box center [118, 286] width 128 height 20
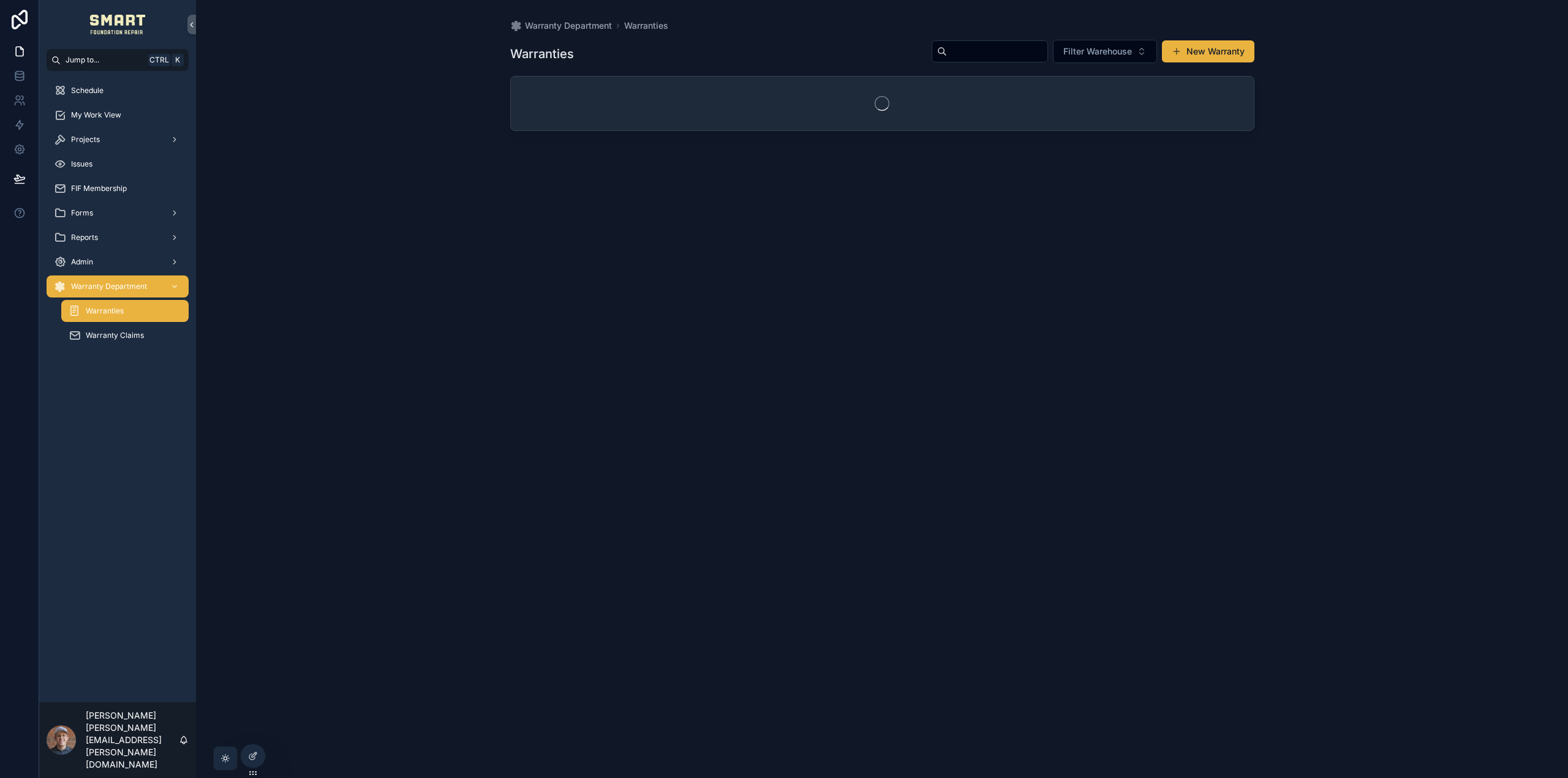
click at [145, 266] on div "Admin" at bounding box center [118, 261] width 128 height 20
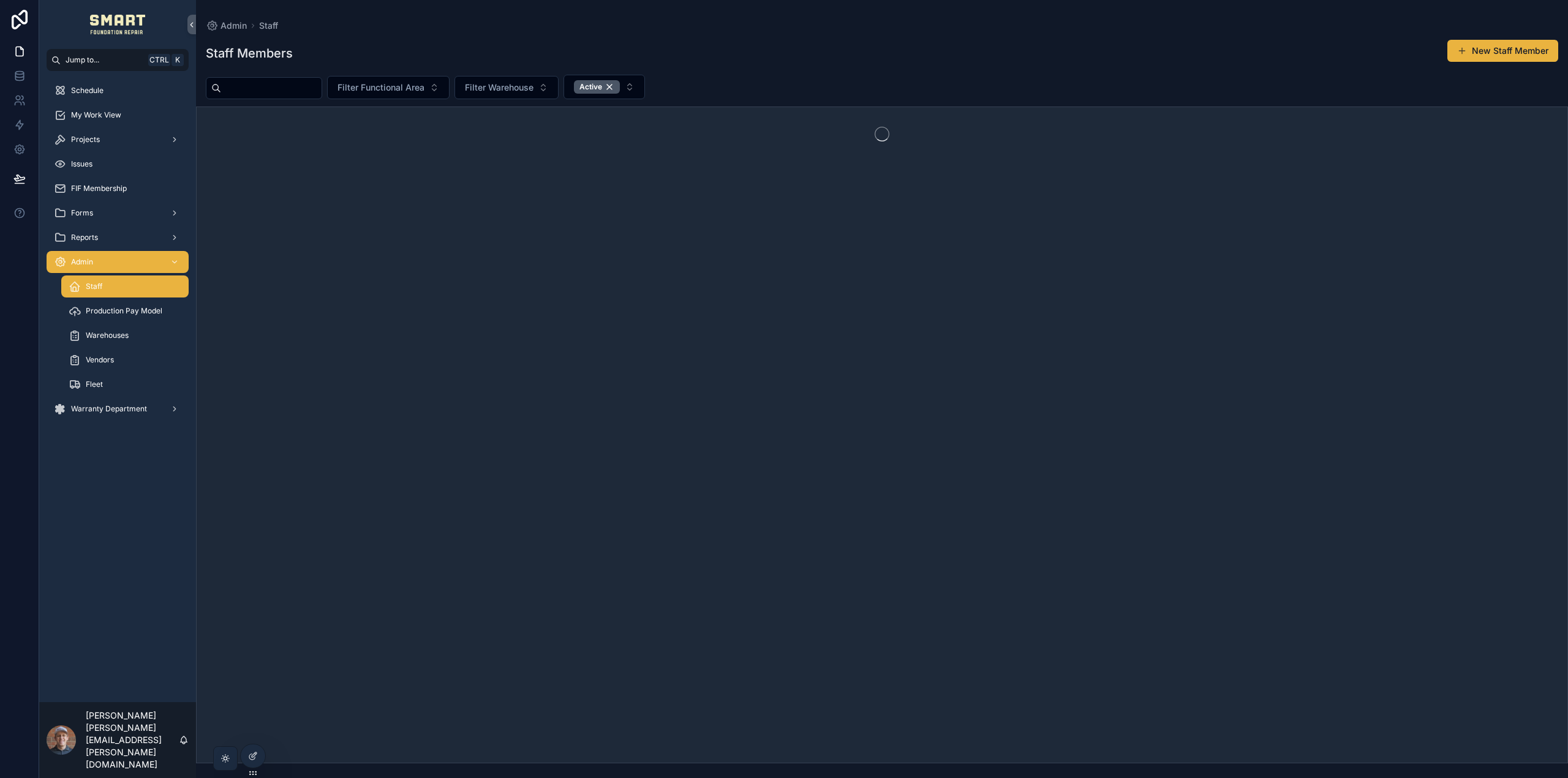
click at [117, 341] on div "Warehouses" at bounding box center [125, 335] width 112 height 20
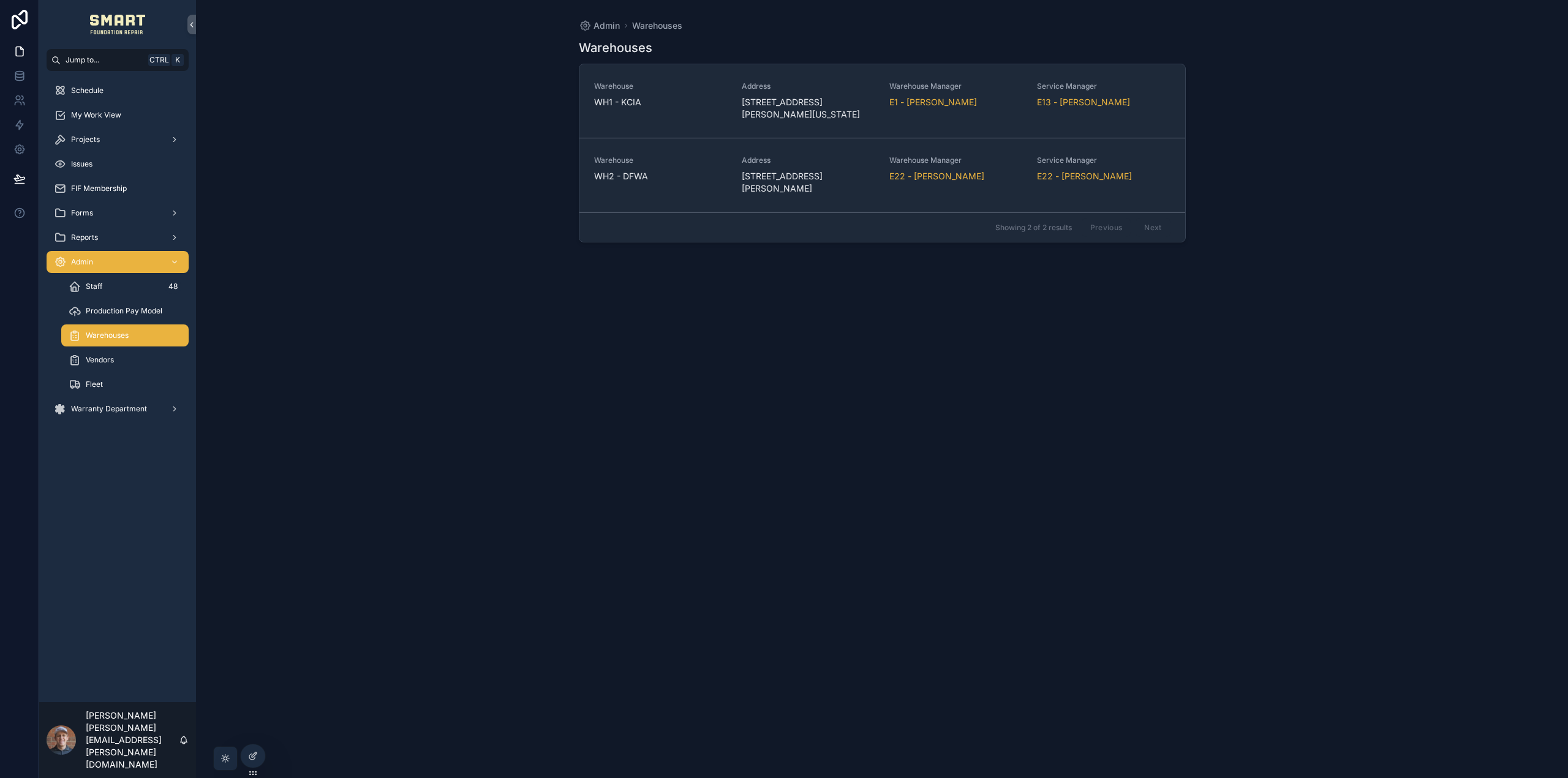
click at [644, 181] on span "WH2 - DFWA" at bounding box center [660, 176] width 133 height 12
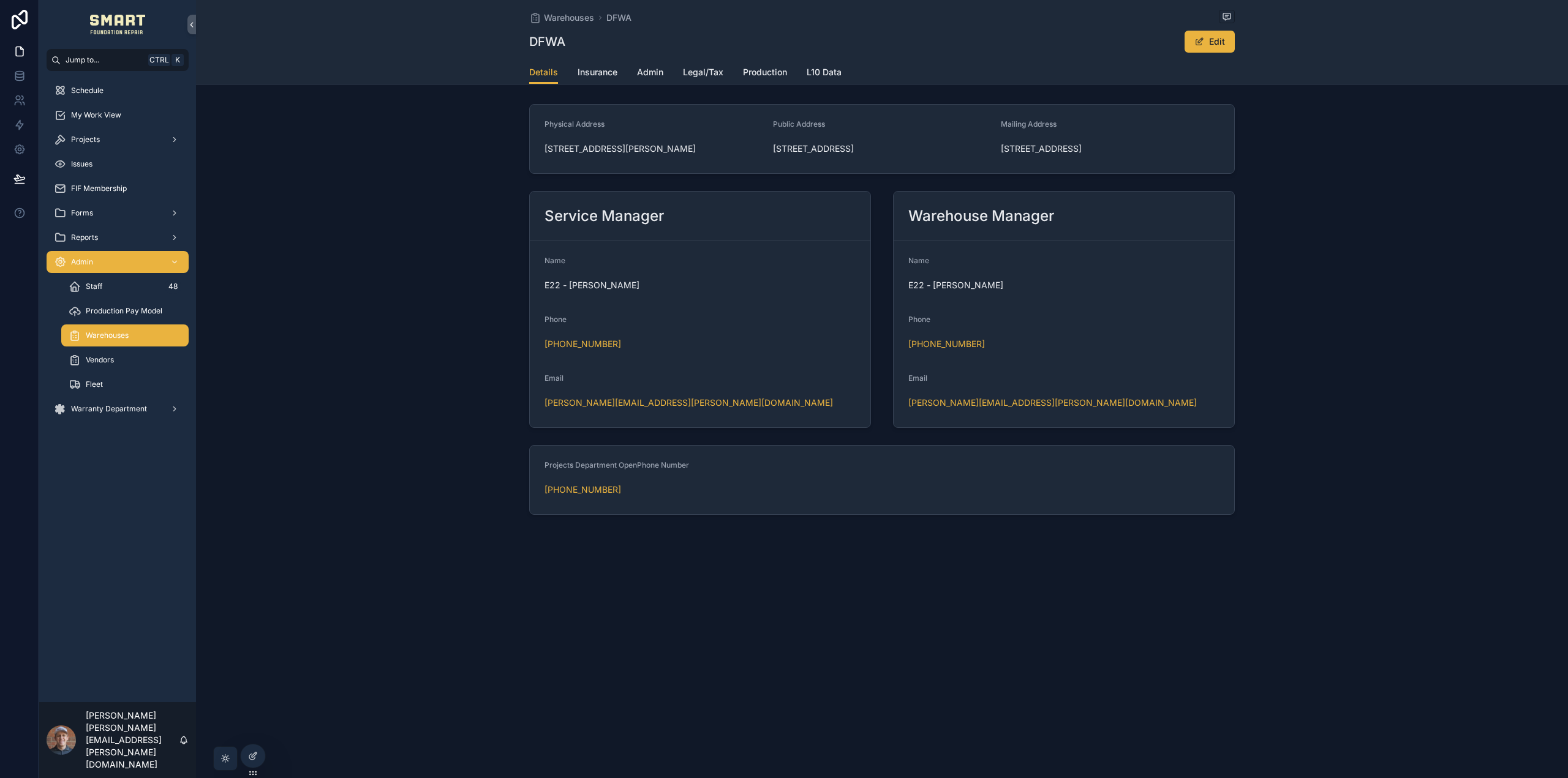
click at [108, 419] on link "Warranty Department" at bounding box center [118, 409] width 142 height 22
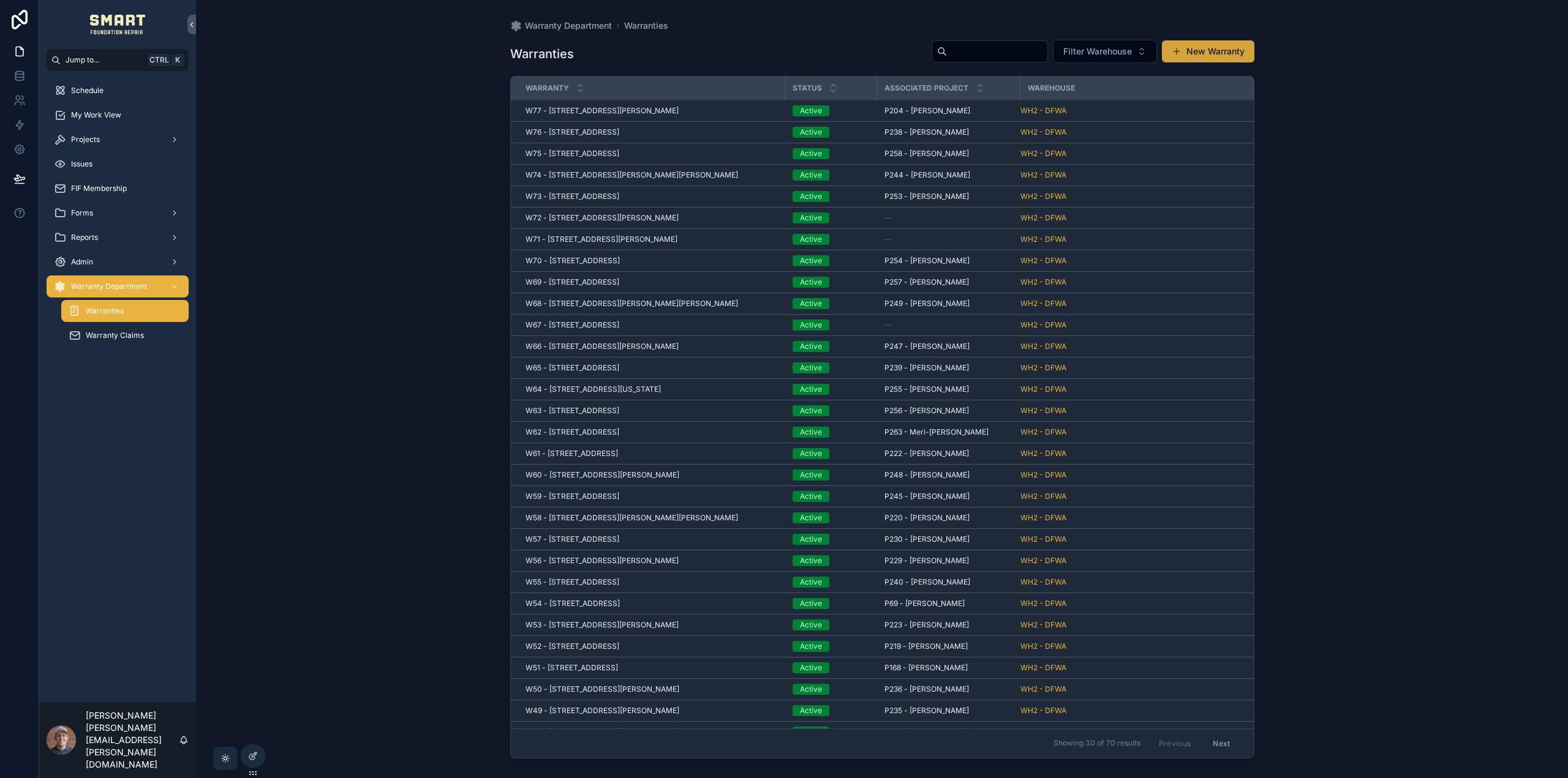
click at [1207, 50] on button "New Warranty" at bounding box center [1208, 51] width 92 height 22
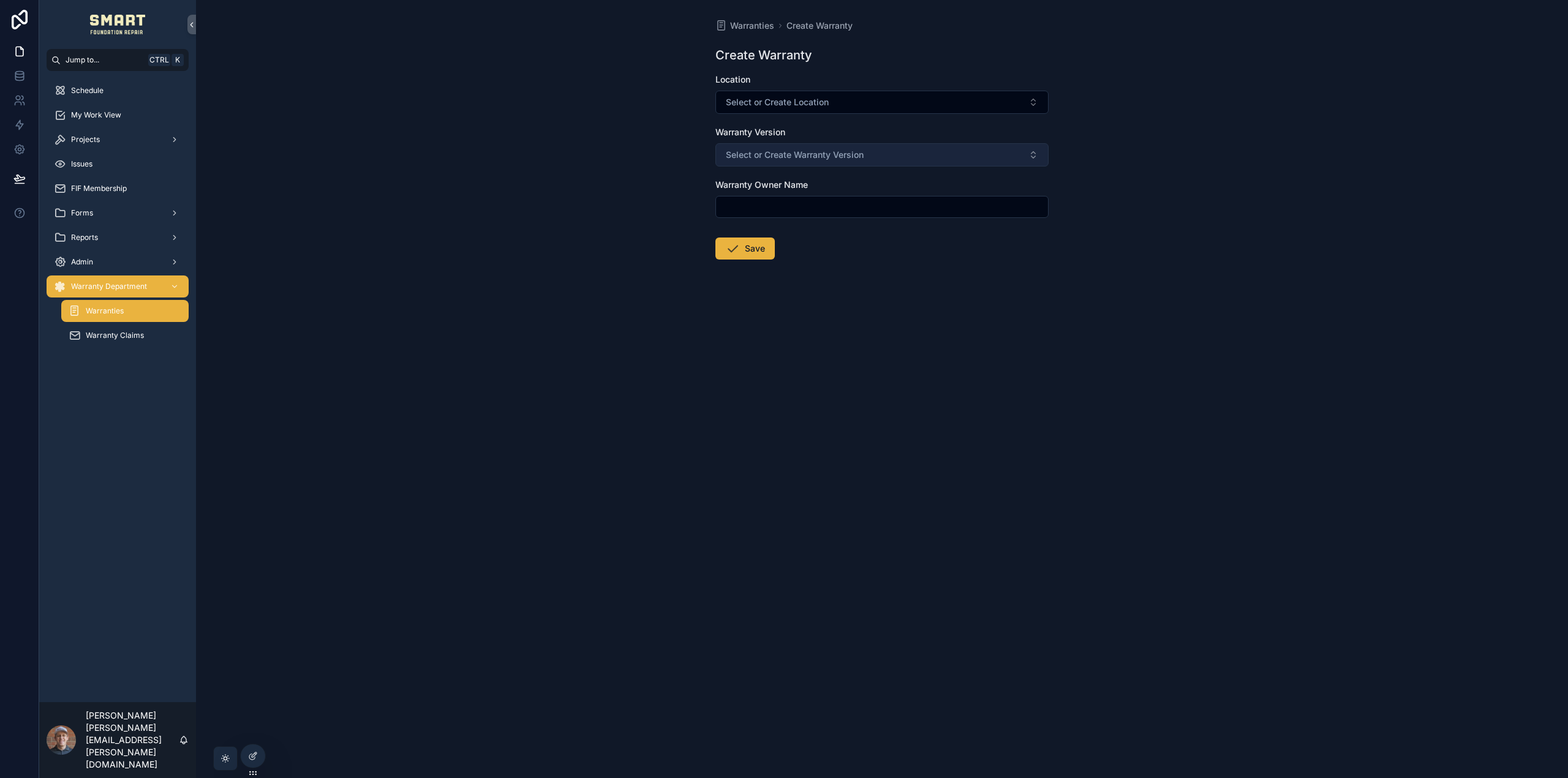
click at [847, 152] on span "Select or Create Warranty Version" at bounding box center [795, 155] width 138 height 12
click at [814, 201] on span "New" at bounding box center [823, 203] width 18 height 12
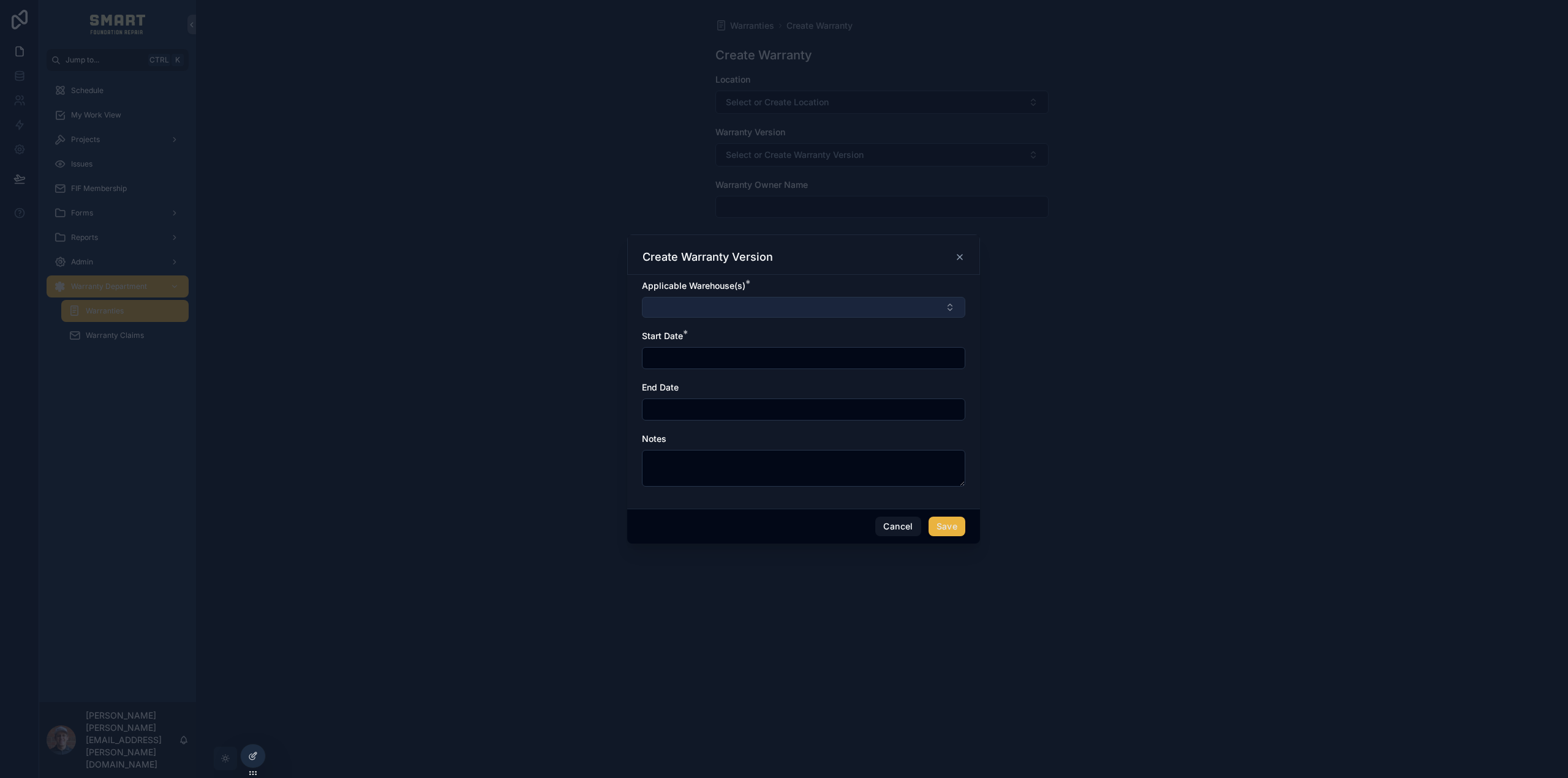
click at [732, 314] on button "Select Button" at bounding box center [804, 307] width 323 height 21
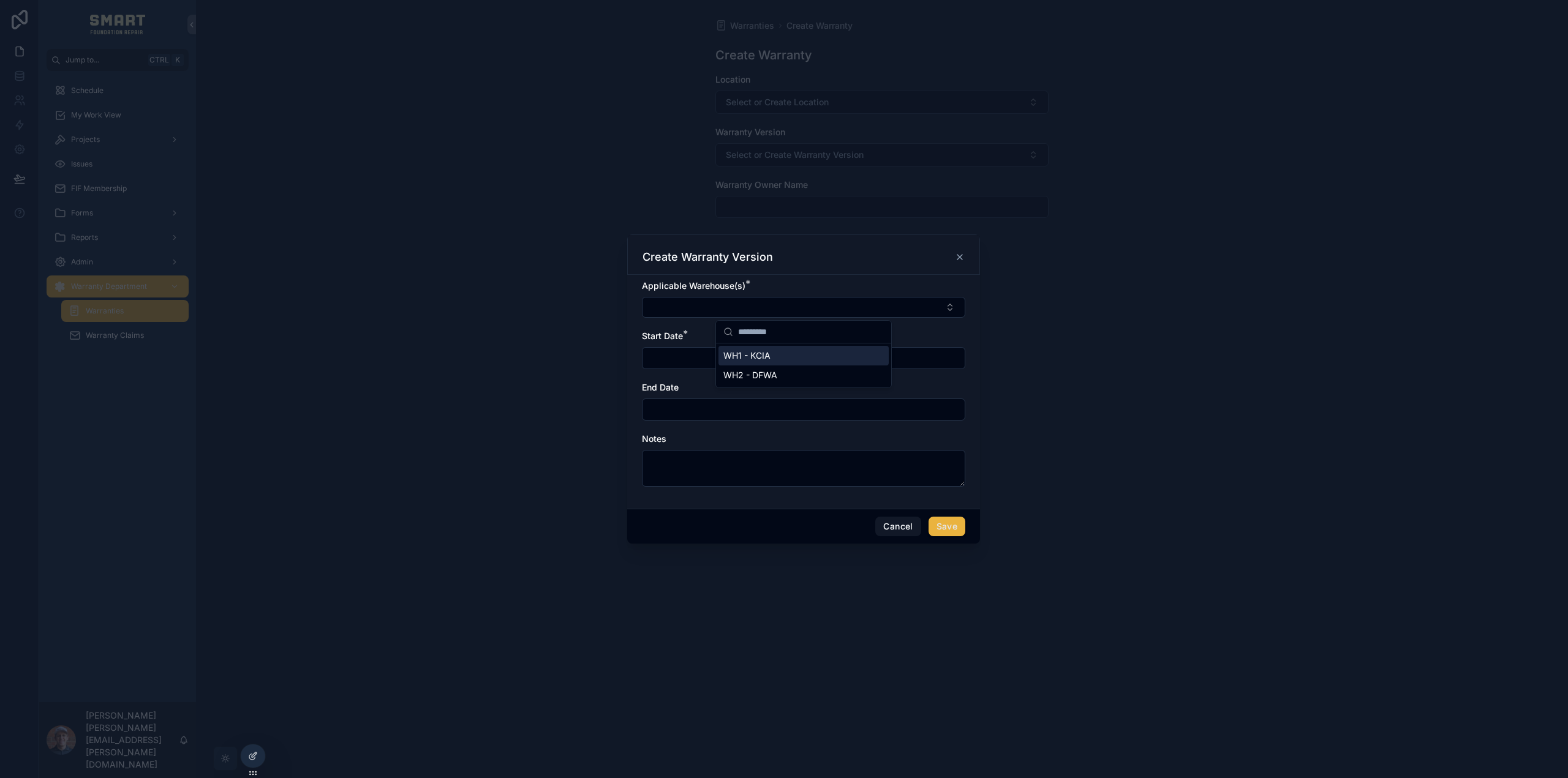
click at [756, 356] on span "WH1 - KCIA" at bounding box center [747, 356] width 47 height 12
click at [756, 389] on div "WH2 - DFWA" at bounding box center [803, 397] width 170 height 20
click at [681, 335] on span "Start Date" at bounding box center [662, 337] width 41 height 10
click at [675, 357] on input "scrollable content" at bounding box center [804, 359] width 322 height 17
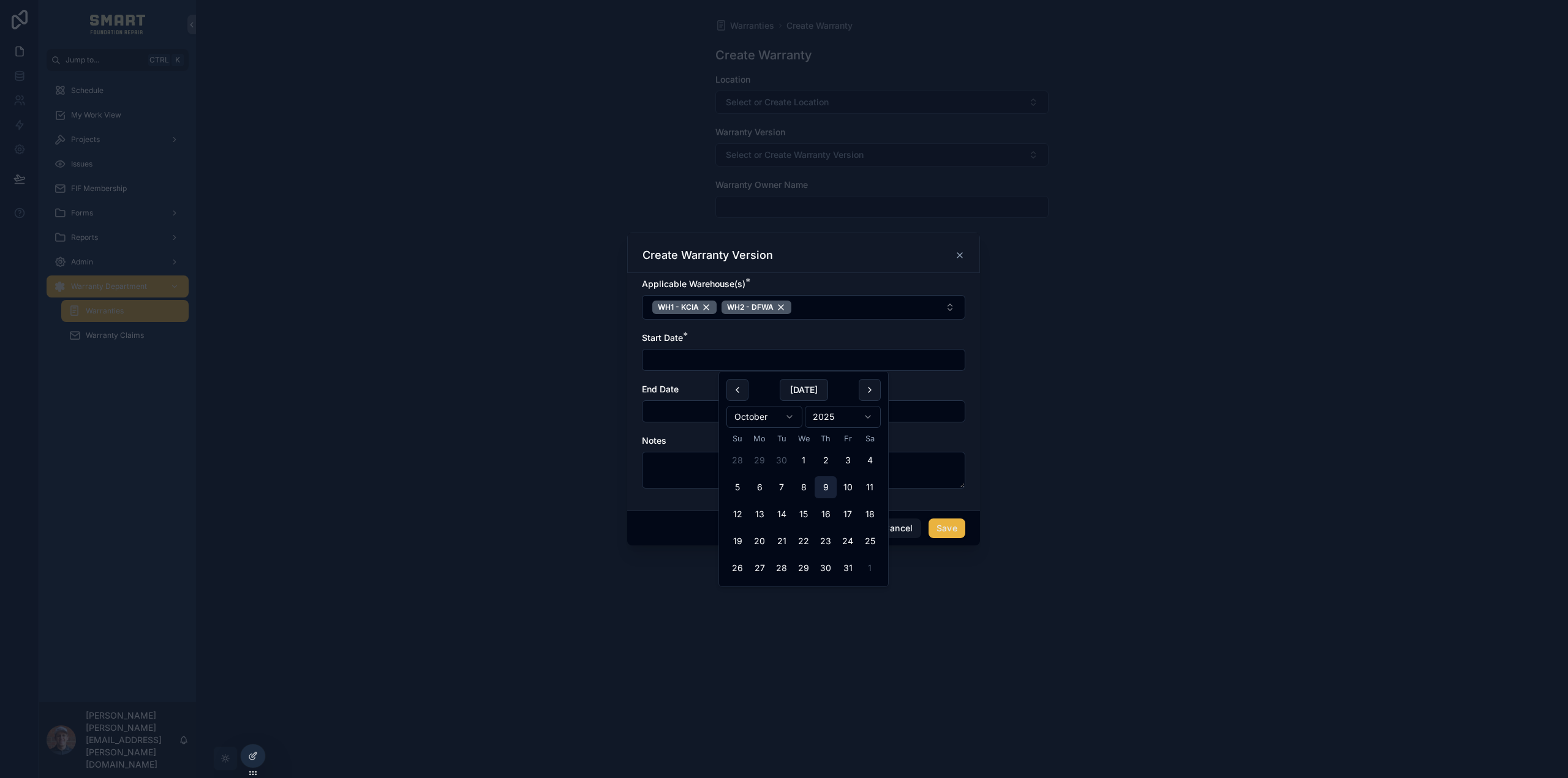
click at [829, 488] on button "9" at bounding box center [825, 487] width 22 height 22
type input "*********"
click at [689, 386] on div "End Date" at bounding box center [804, 389] width 323 height 12
click at [785, 473] on textarea "scrollable content" at bounding box center [804, 470] width 323 height 37
click at [744, 460] on textarea "**********" at bounding box center [804, 470] width 323 height 37
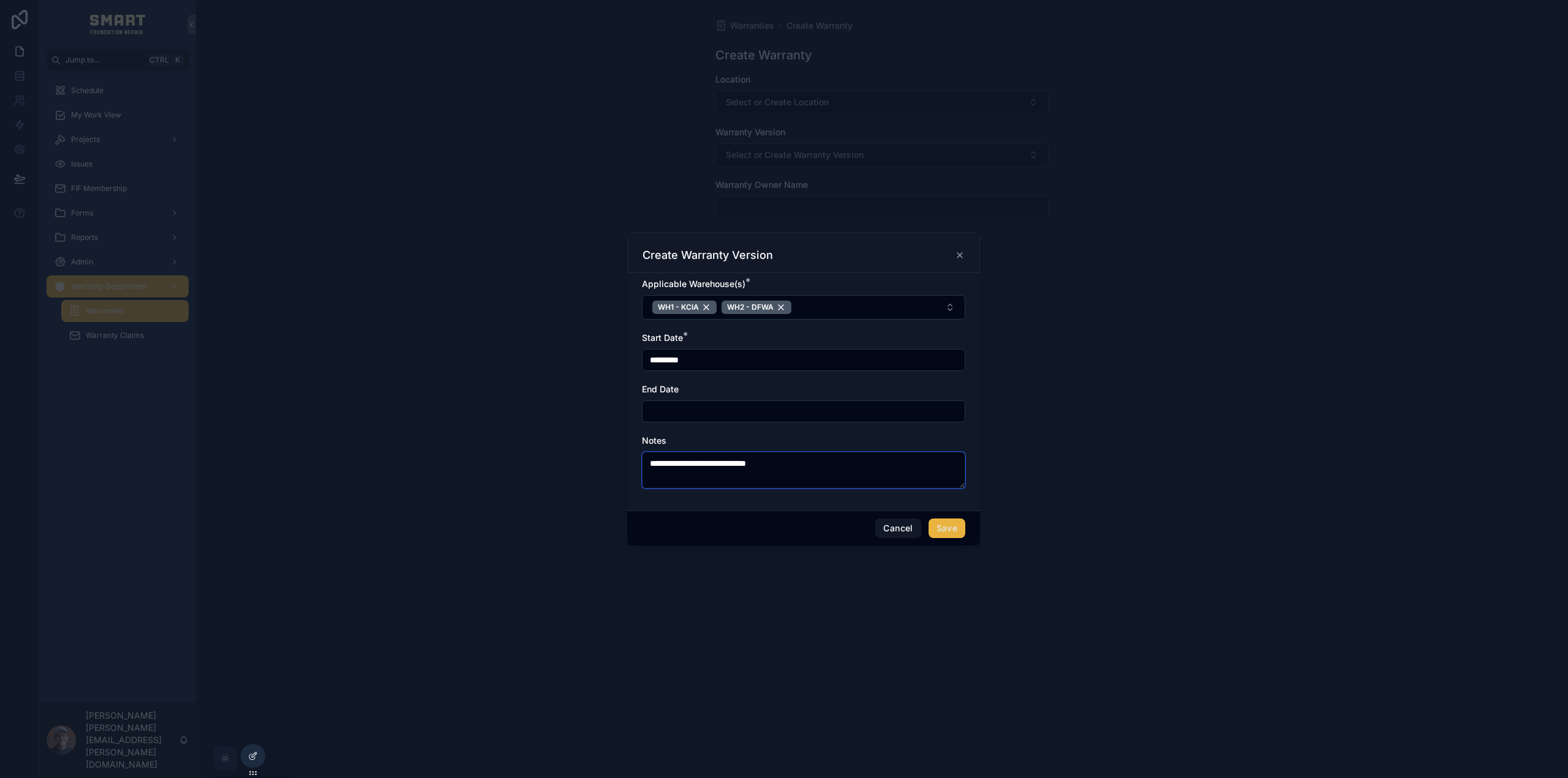
click at [764, 462] on textarea "**********" at bounding box center [804, 470] width 323 height 37
click at [871, 457] on textarea "**********" at bounding box center [804, 470] width 323 height 48
type textarea "**********"
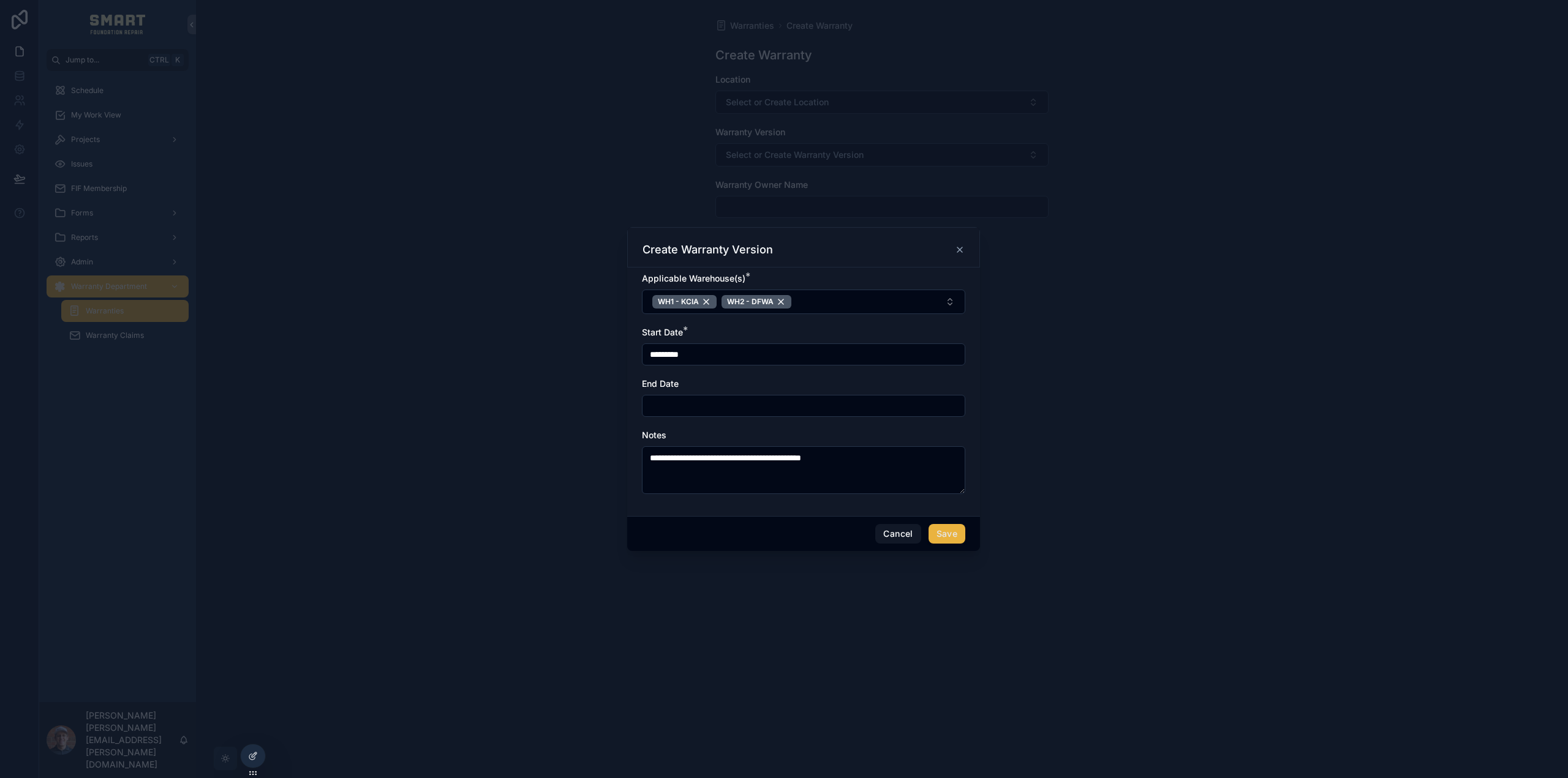
click at [949, 530] on button "Save" at bounding box center [947, 534] width 37 height 20
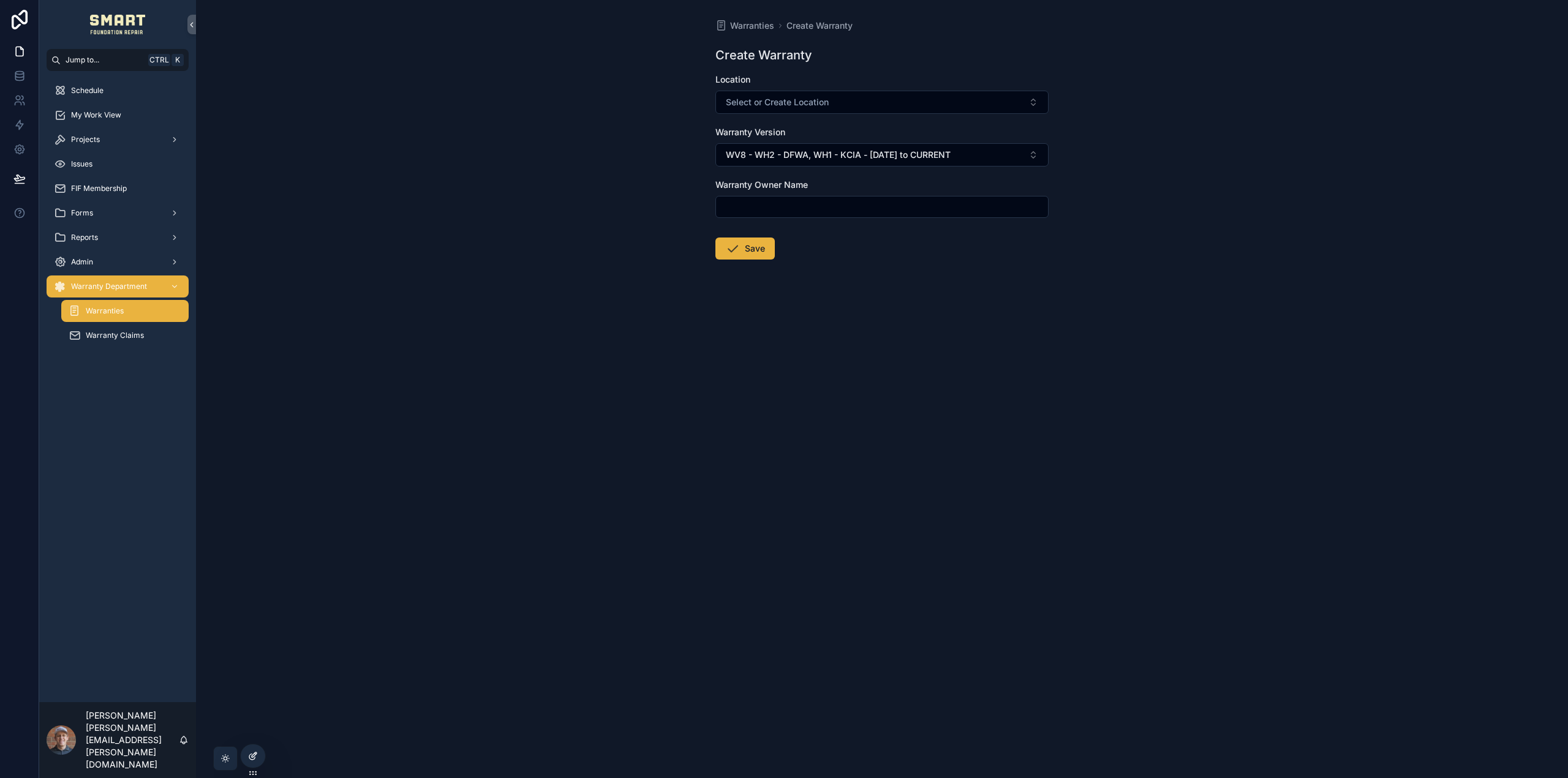
click at [253, 756] on icon at bounding box center [253, 756] width 10 height 10
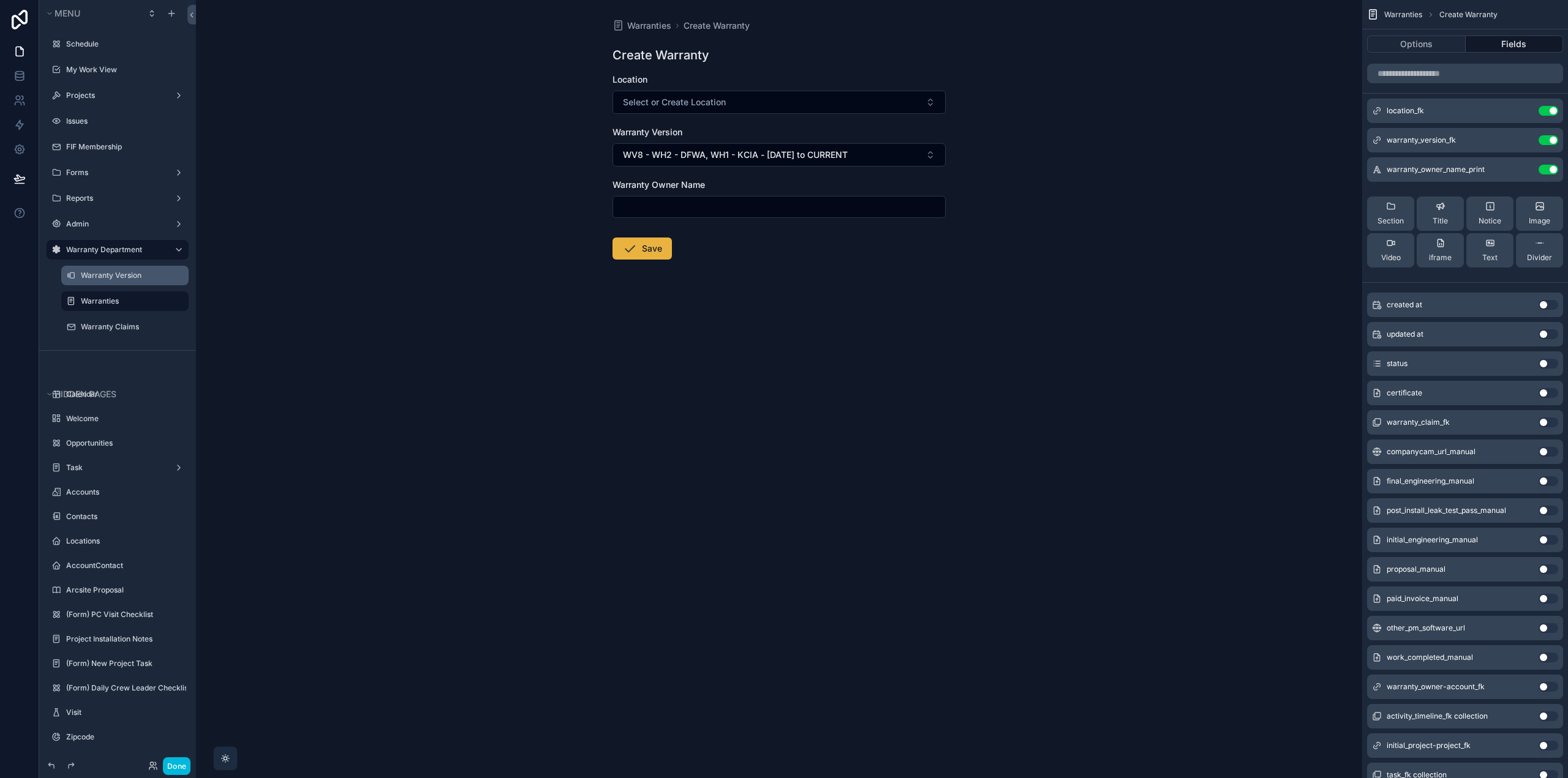
click at [0, 0] on icon "scrollable content" at bounding box center [0, 0] width 0 height 0
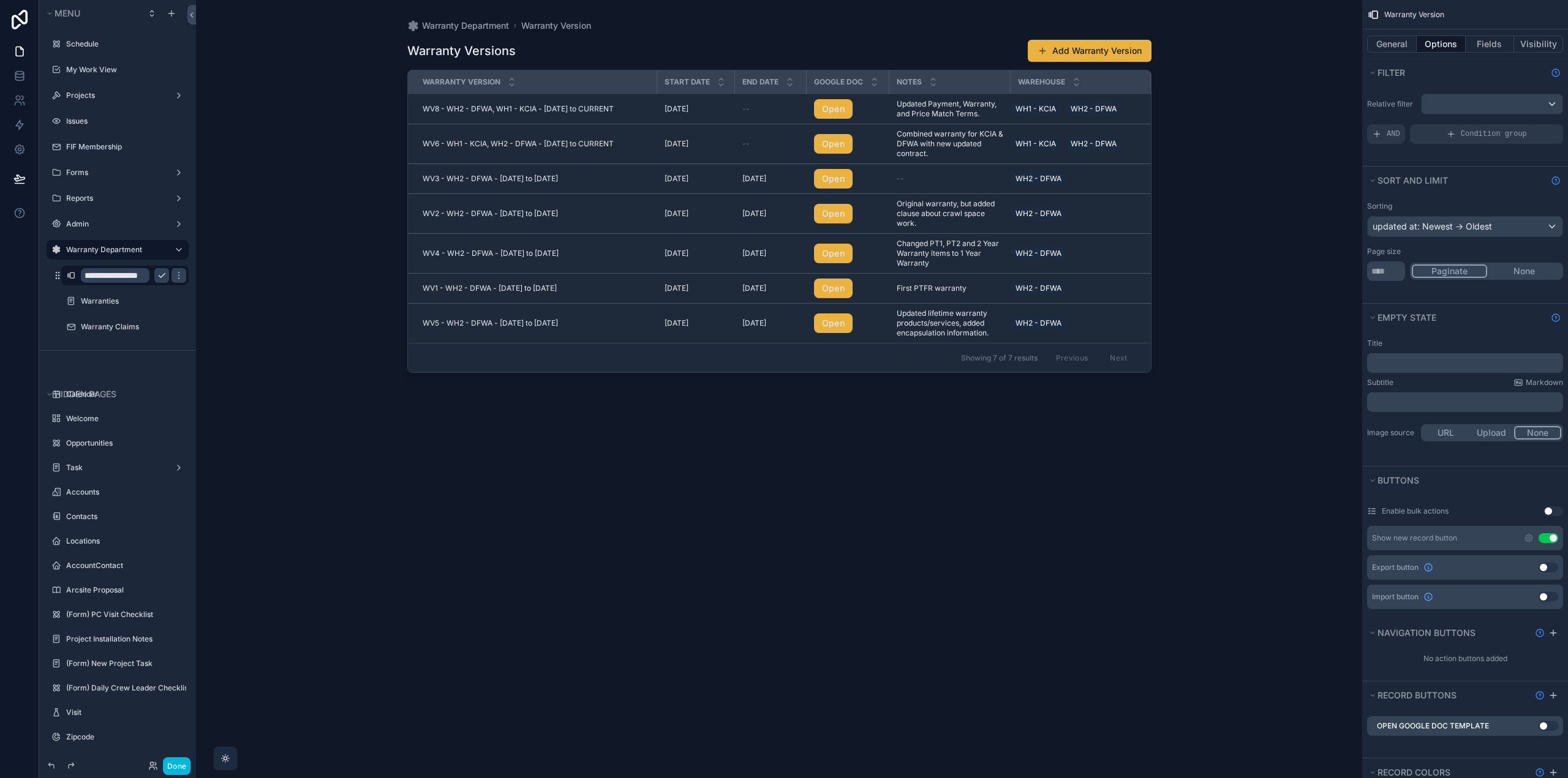
scroll to position [0, 13]
type input "**********"
click at [164, 277] on icon "scrollable content" at bounding box center [162, 275] width 10 height 10
click at [174, 762] on button "Done" at bounding box center [177, 766] width 28 height 18
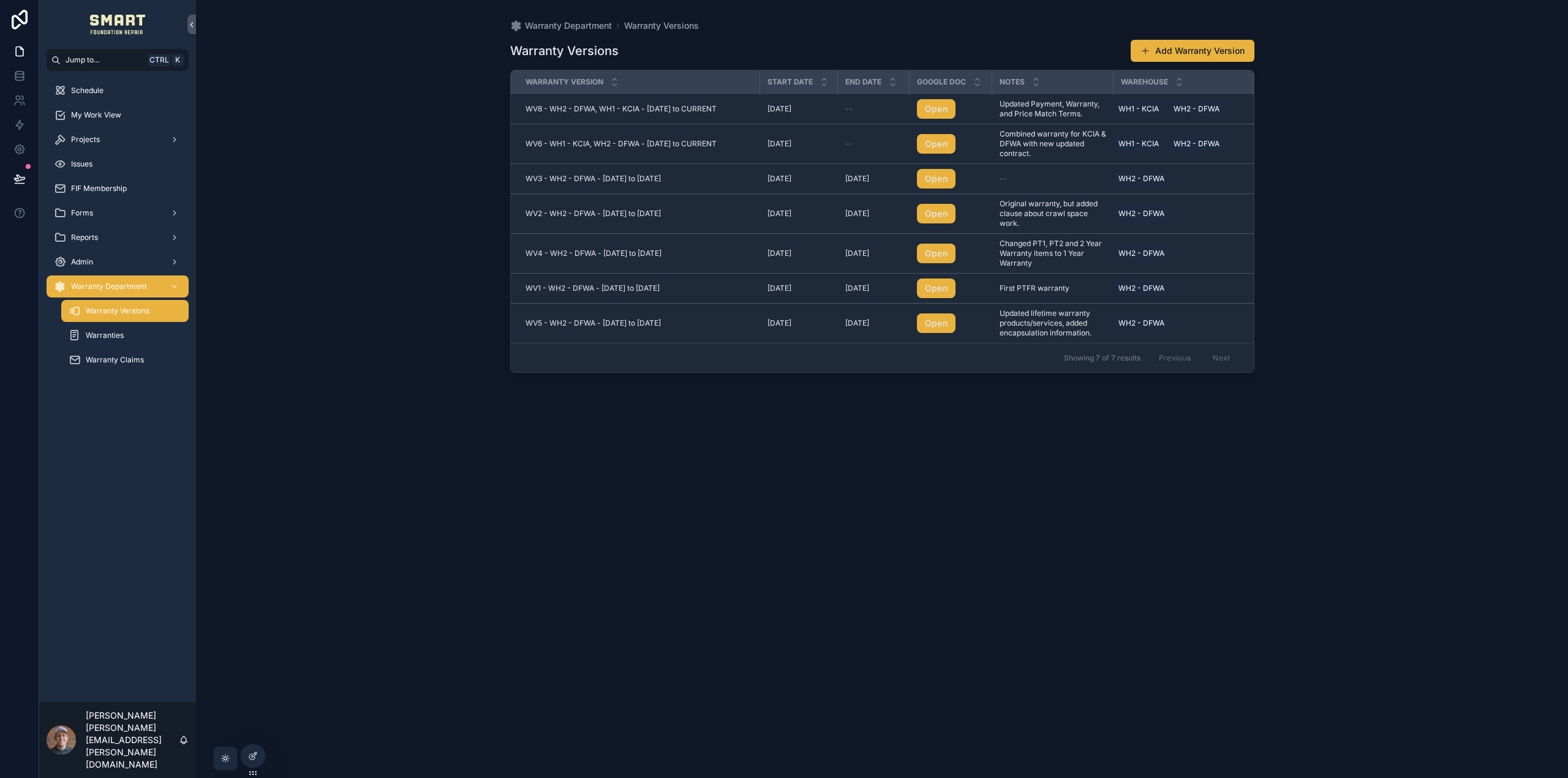
click at [670, 143] on span "WV6 - WH1 - KCIA, WH2 - DFWA - [DATE] to CURRENT" at bounding box center [621, 144] width 191 height 10
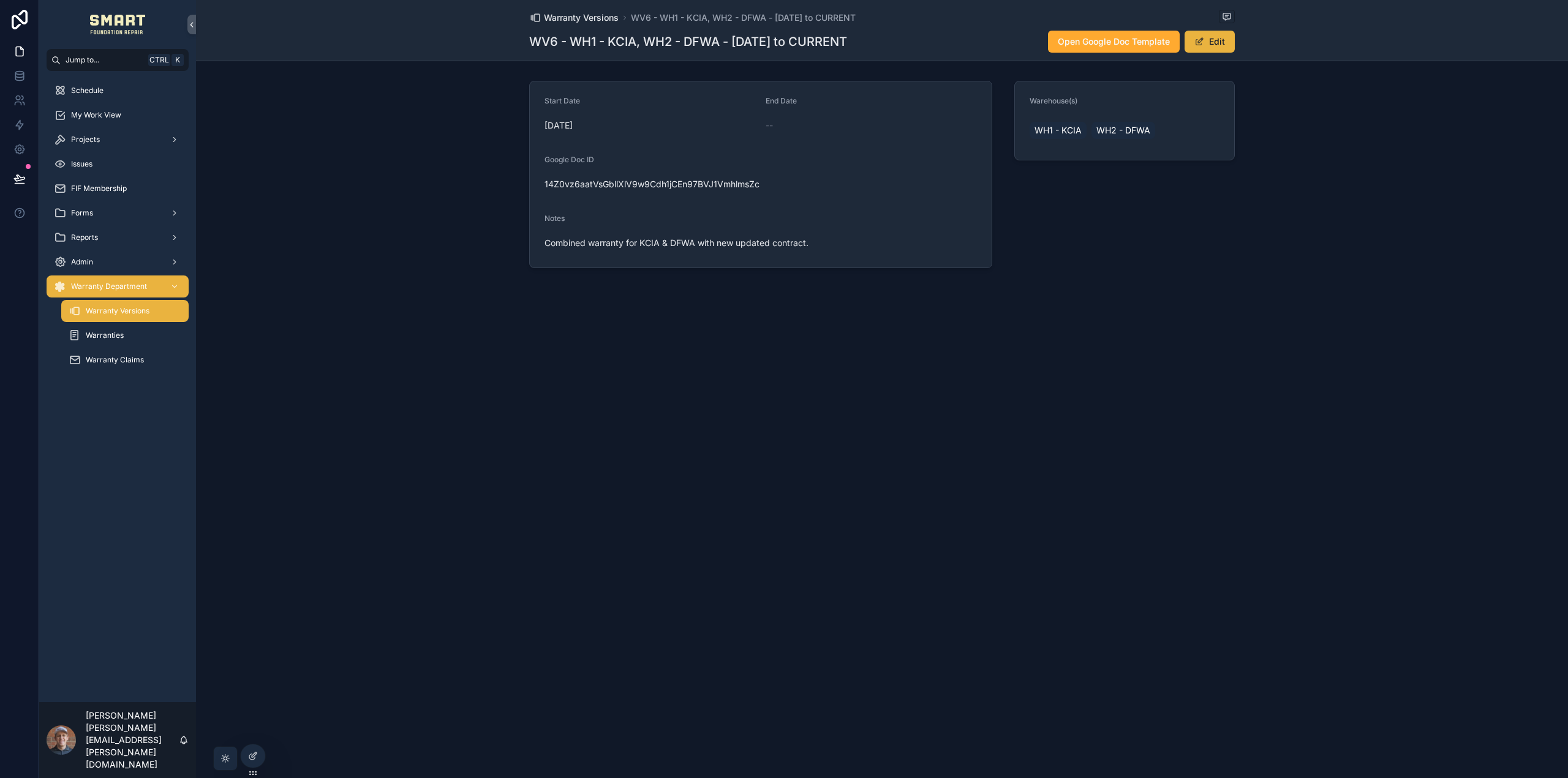
click at [600, 17] on span "Warranty Versions" at bounding box center [581, 17] width 75 height 12
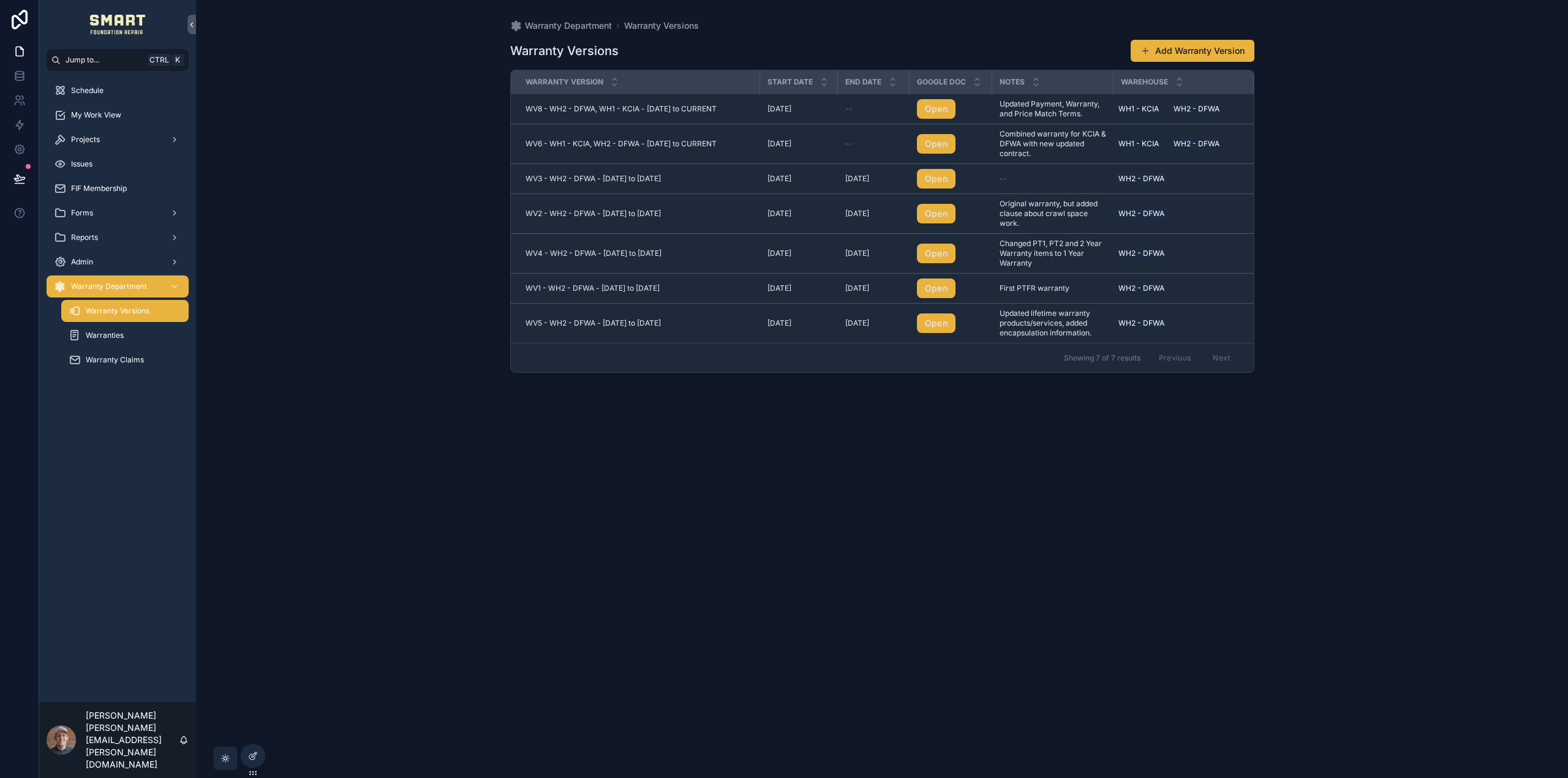
click at [932, 104] on link "Open" at bounding box center [936, 109] width 39 height 20
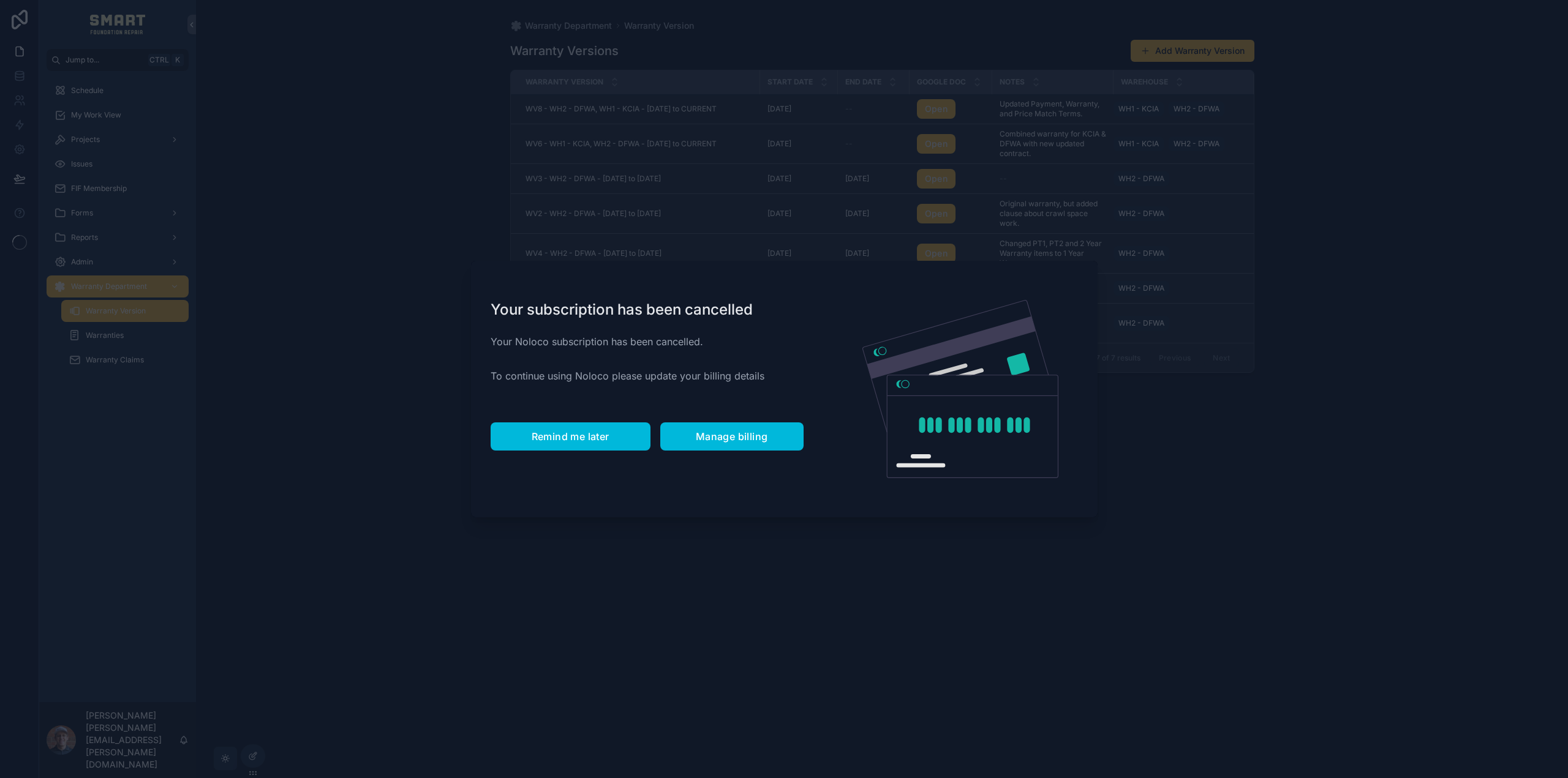
click at [590, 438] on span "Remind me later" at bounding box center [570, 436] width 78 height 12
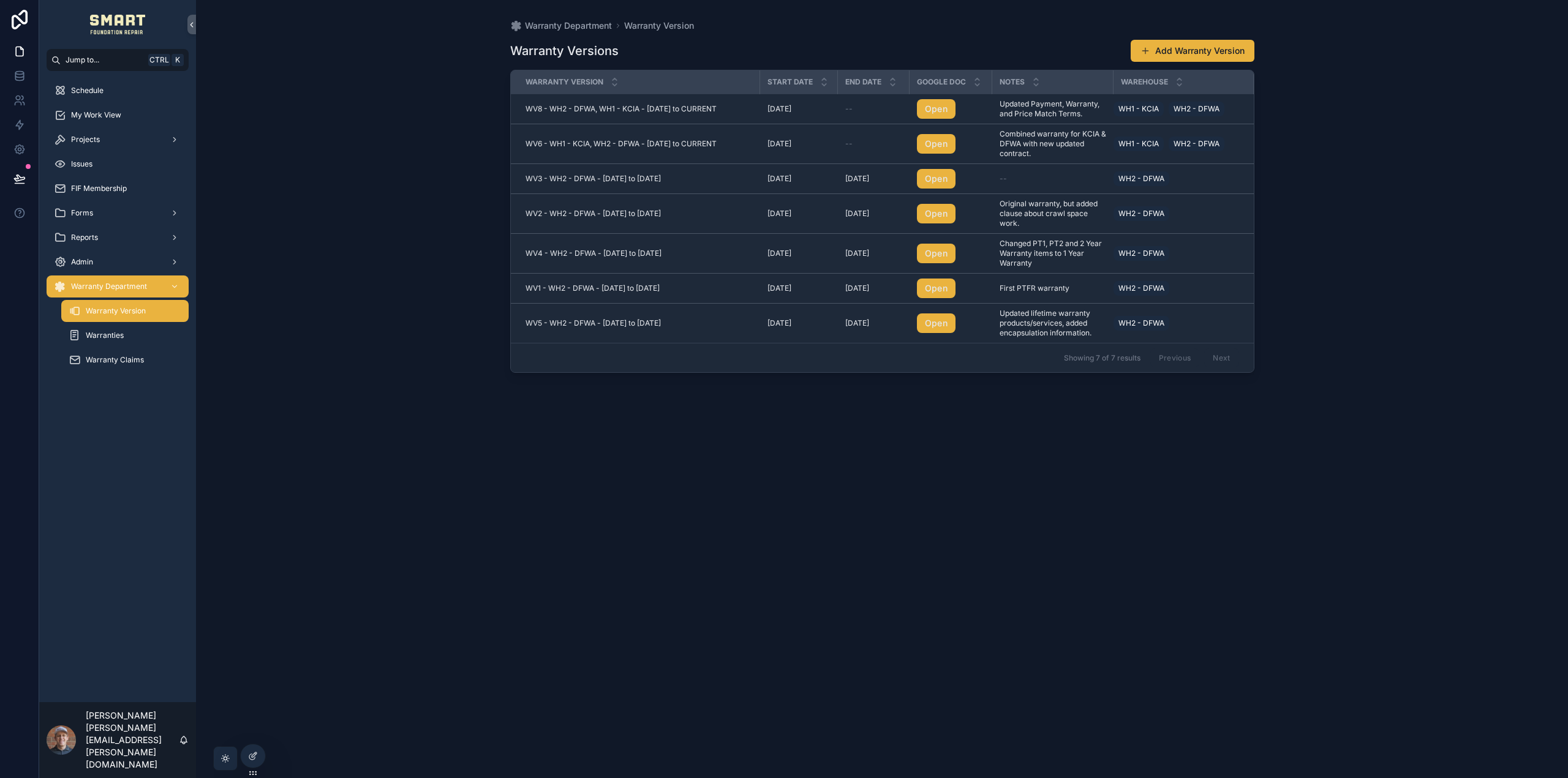
click at [634, 146] on span "WV6 - WH1 - KCIA, WH2 - DFWA - [DATE] to CURRENT" at bounding box center [621, 144] width 191 height 10
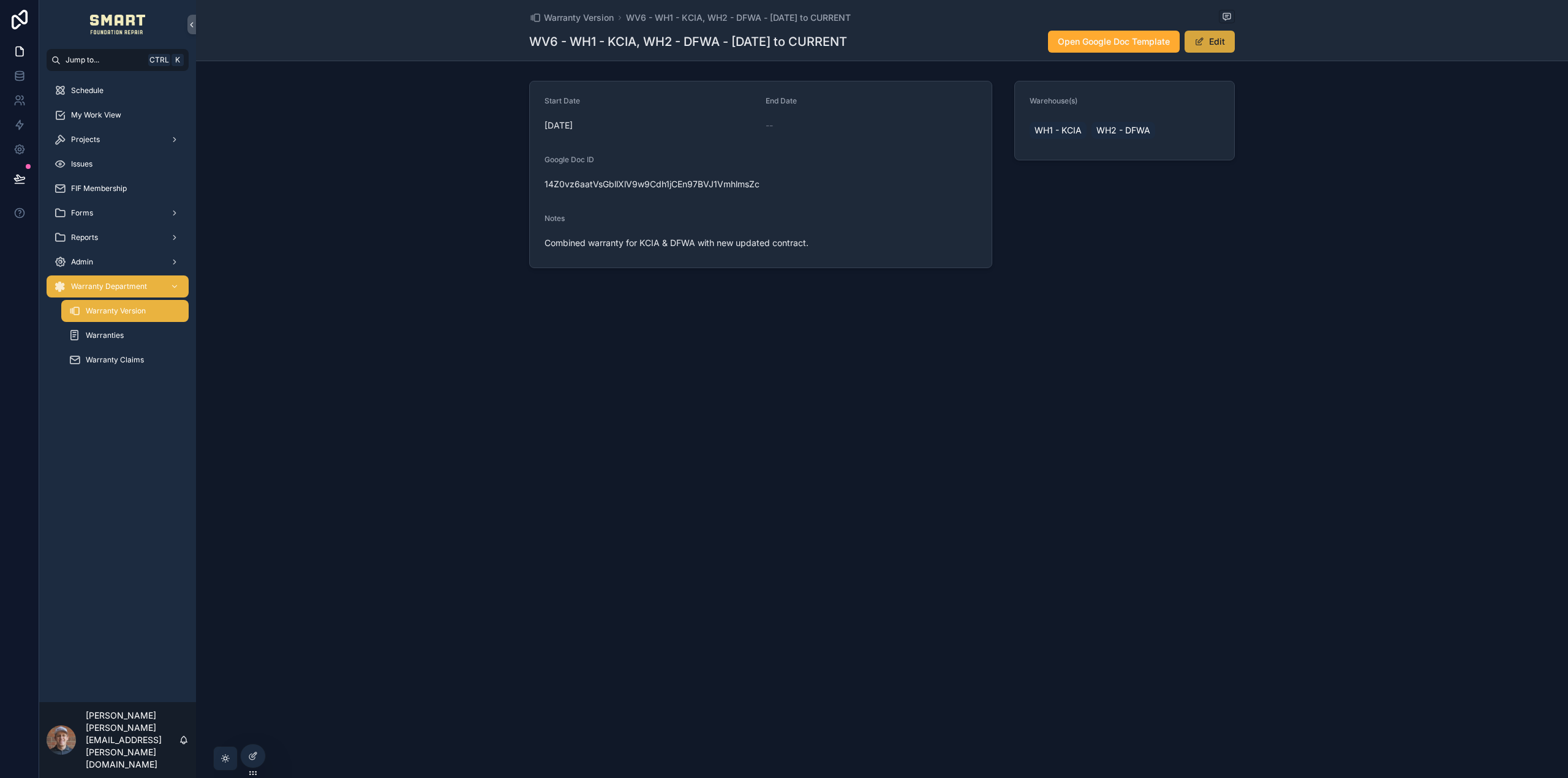
click at [1212, 40] on button "Edit" at bounding box center [1209, 41] width 50 height 22
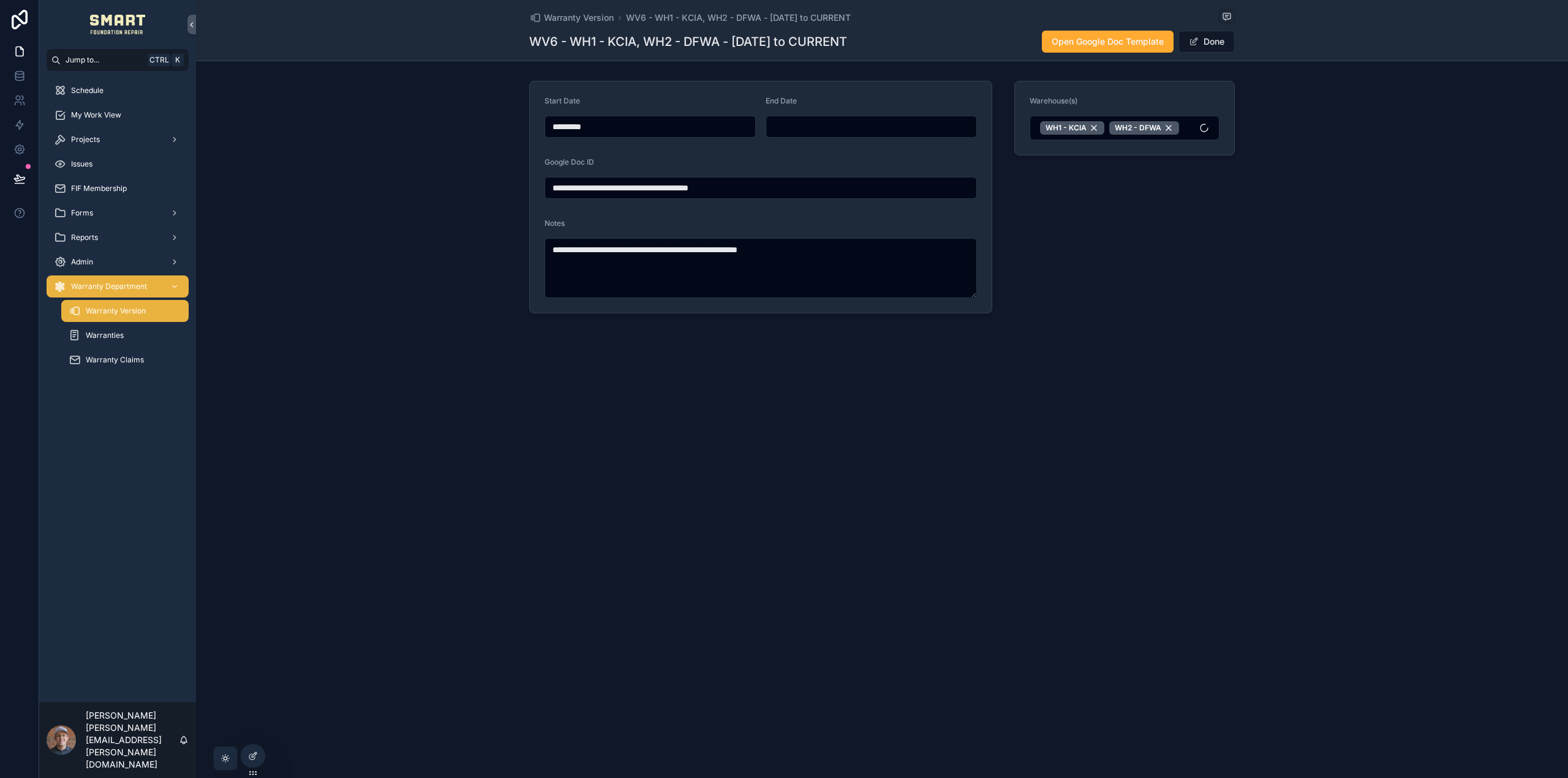
click at [868, 128] on input "scrollable content" at bounding box center [871, 126] width 210 height 17
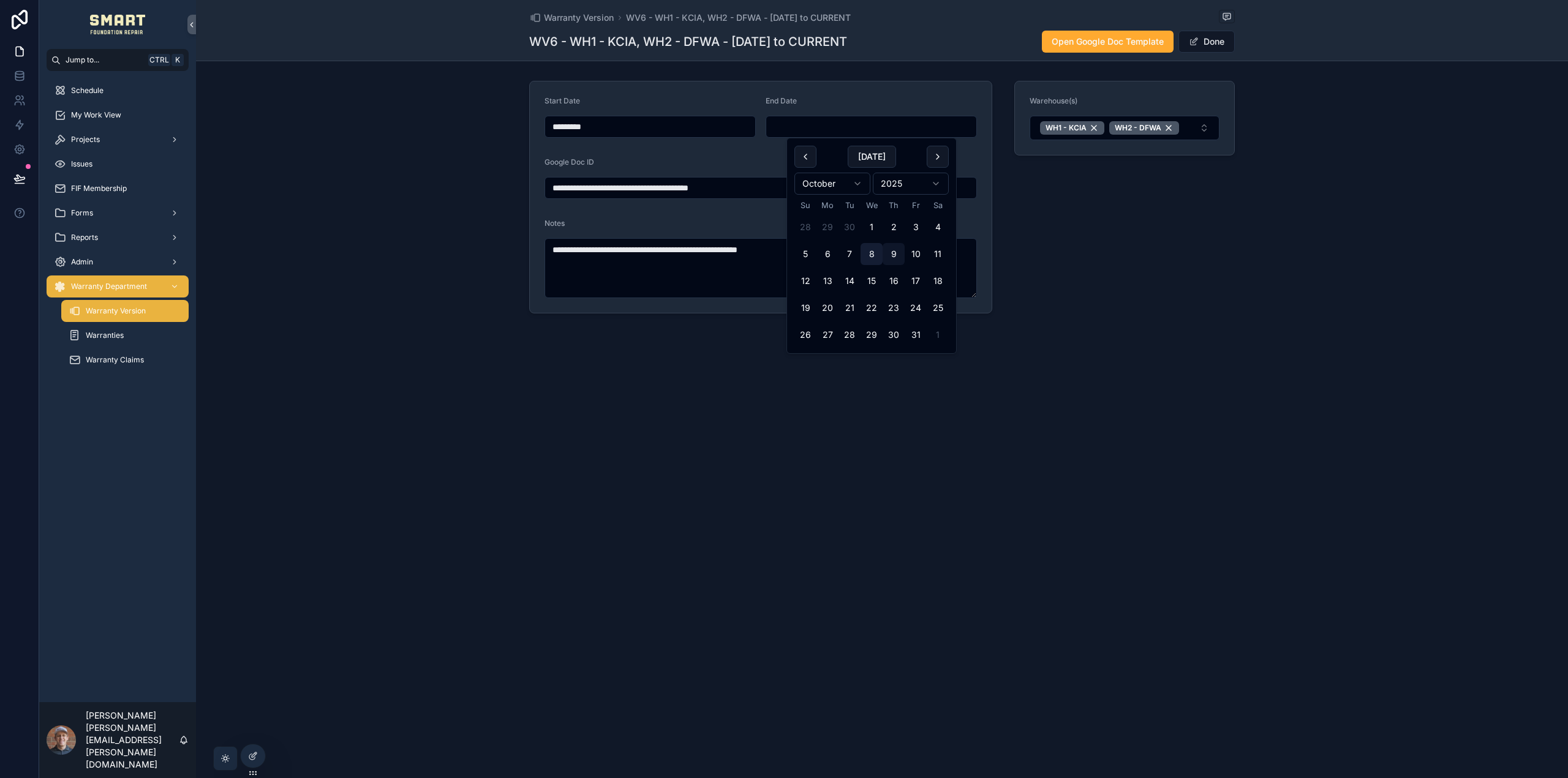
click at [874, 255] on button "8" at bounding box center [871, 254] width 22 height 22
type input "*********"
click at [1212, 40] on button "Done" at bounding box center [1206, 41] width 56 height 22
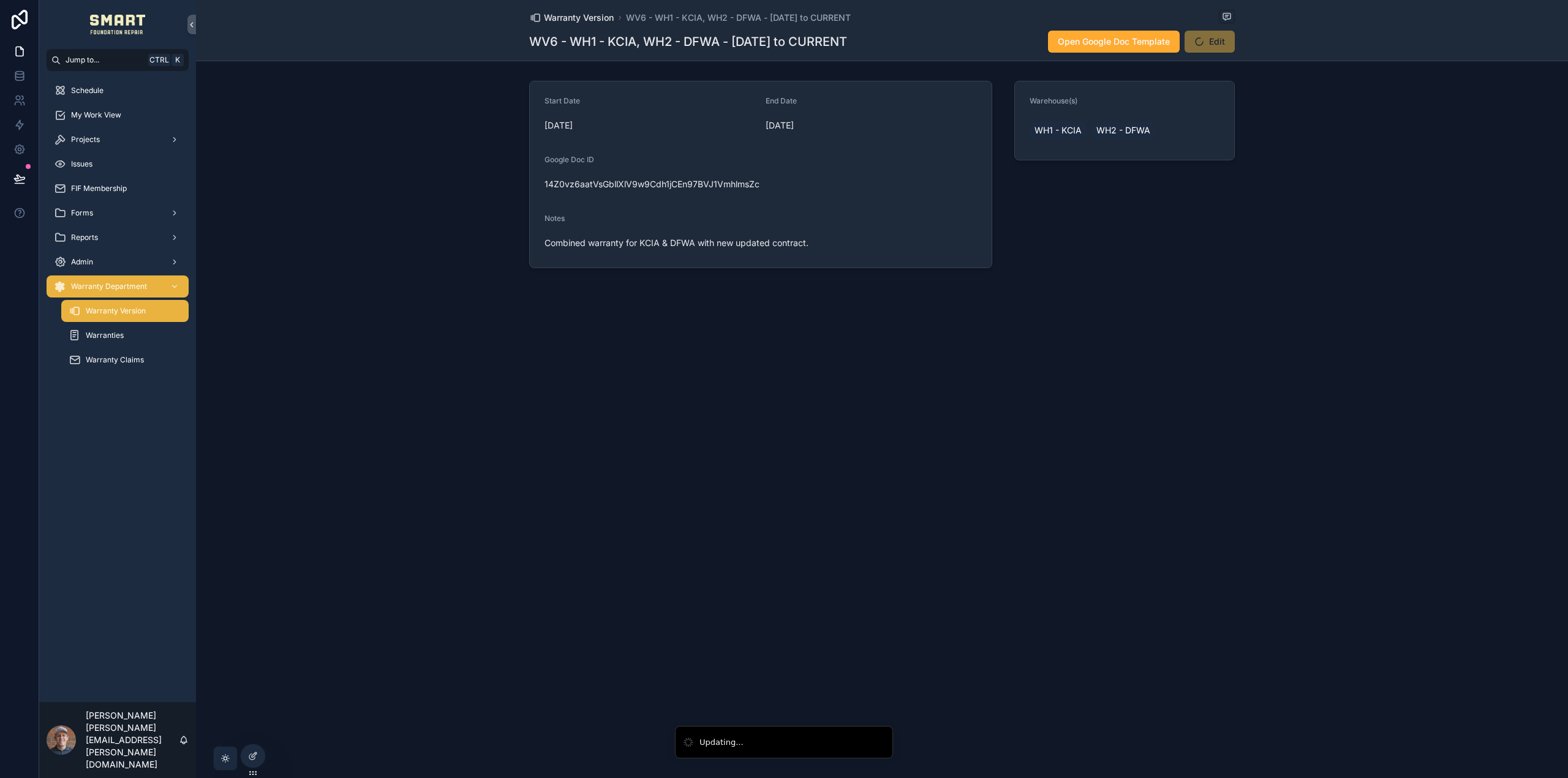
click at [588, 17] on span "Warranty Version" at bounding box center [579, 17] width 70 height 12
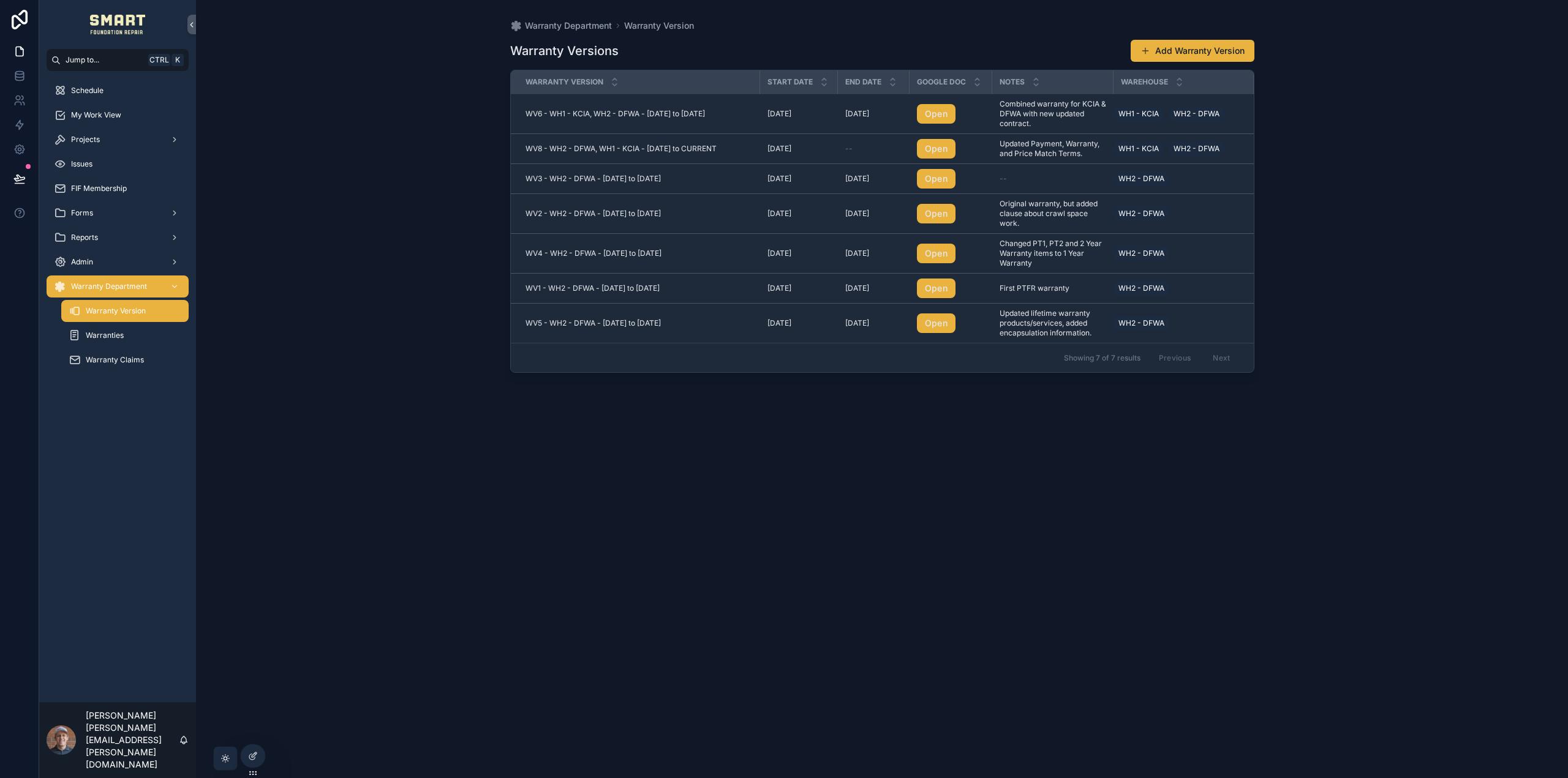
click at [697, 147] on span "WV8 - WH2 - DFWA, WH1 - KCIA - [DATE] to CURRENT" at bounding box center [621, 149] width 191 height 10
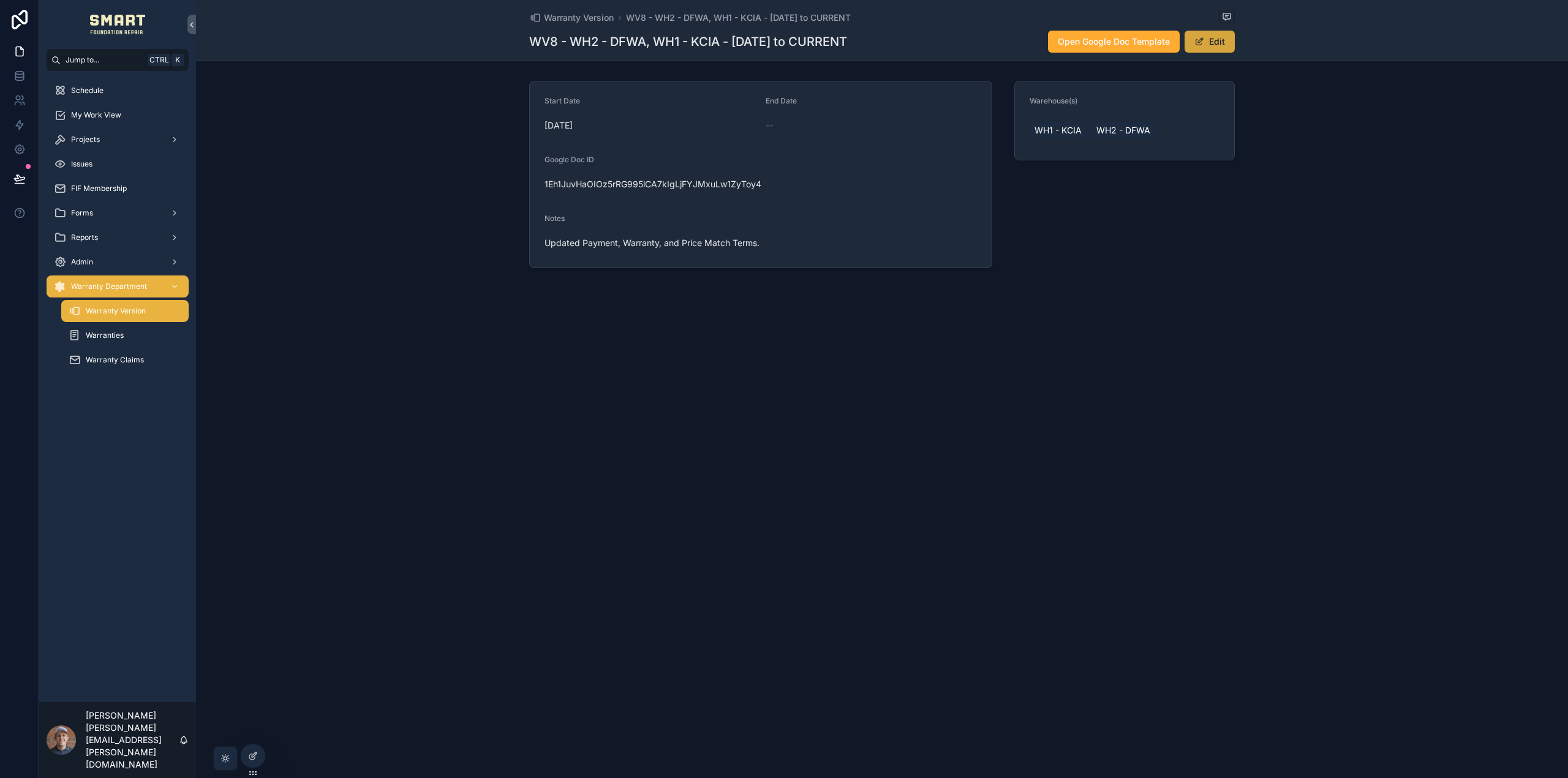
click at [1207, 44] on button "Edit" at bounding box center [1209, 41] width 50 height 22
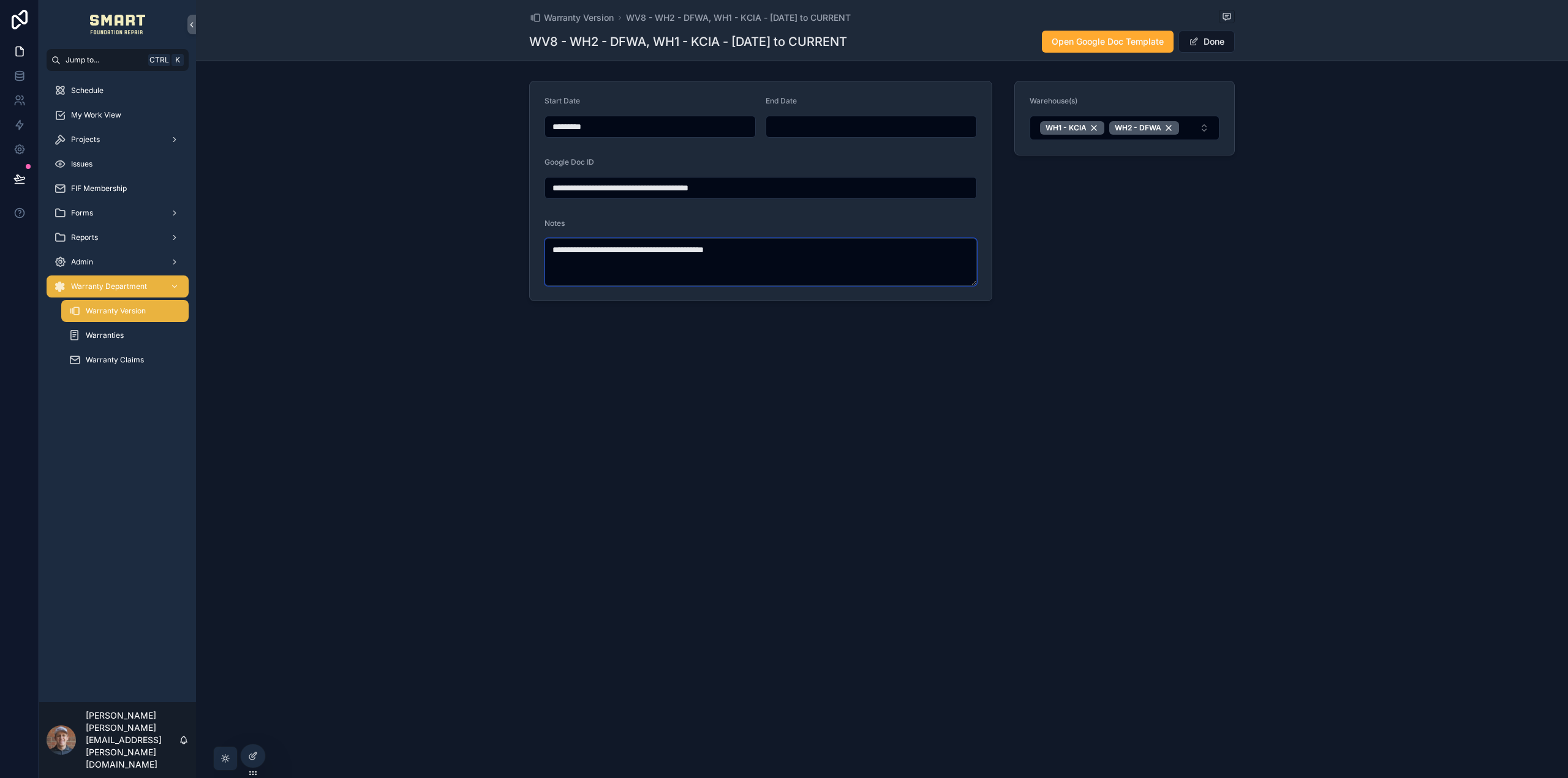
click at [828, 250] on textarea "**********" at bounding box center [761, 262] width 432 height 48
type textarea "**********"
click at [1213, 38] on button "Done" at bounding box center [1206, 41] width 56 height 22
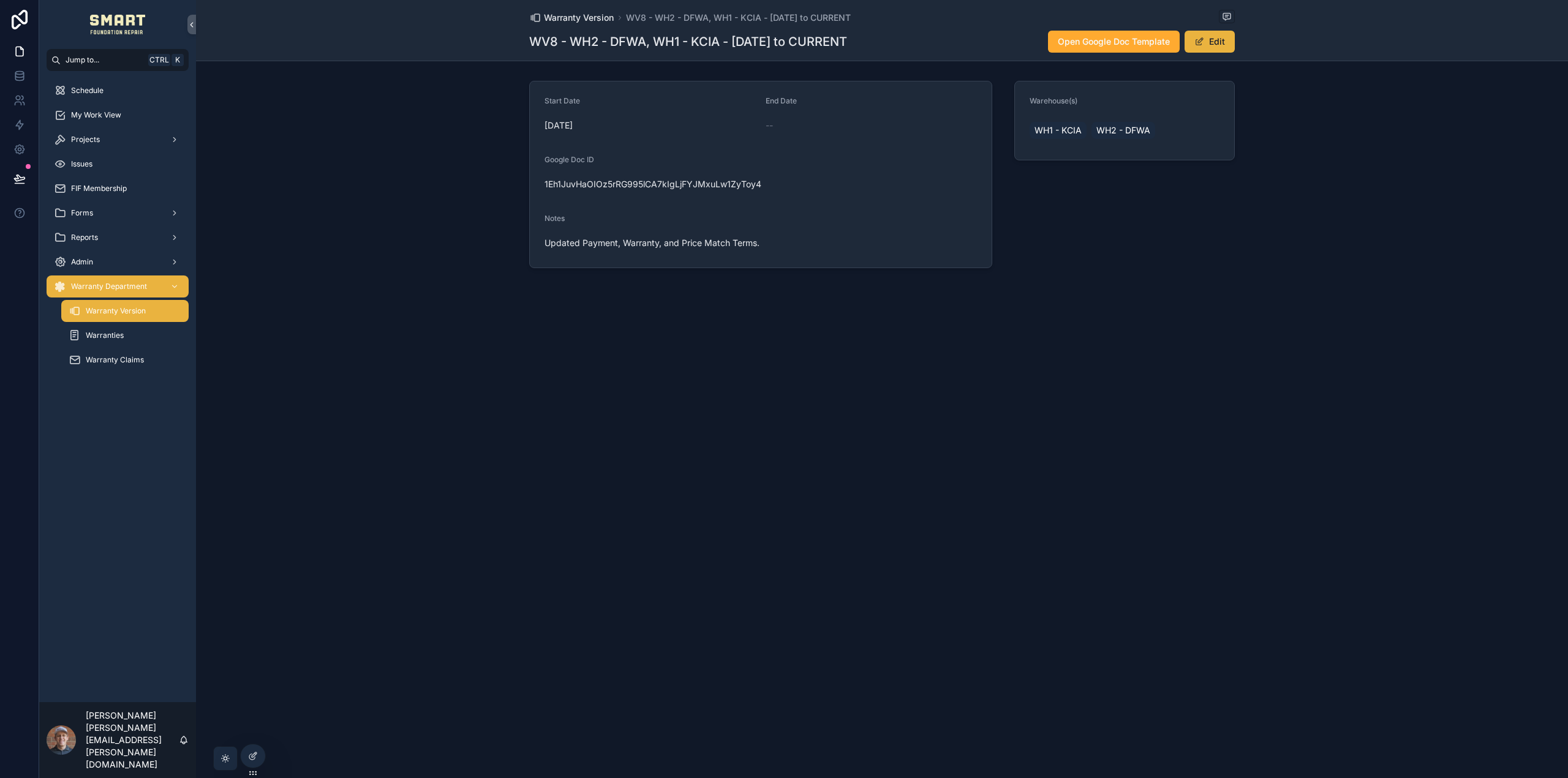
click at [595, 18] on span "Warranty Version" at bounding box center [579, 17] width 70 height 12
